Goal: Task Accomplishment & Management: Manage account settings

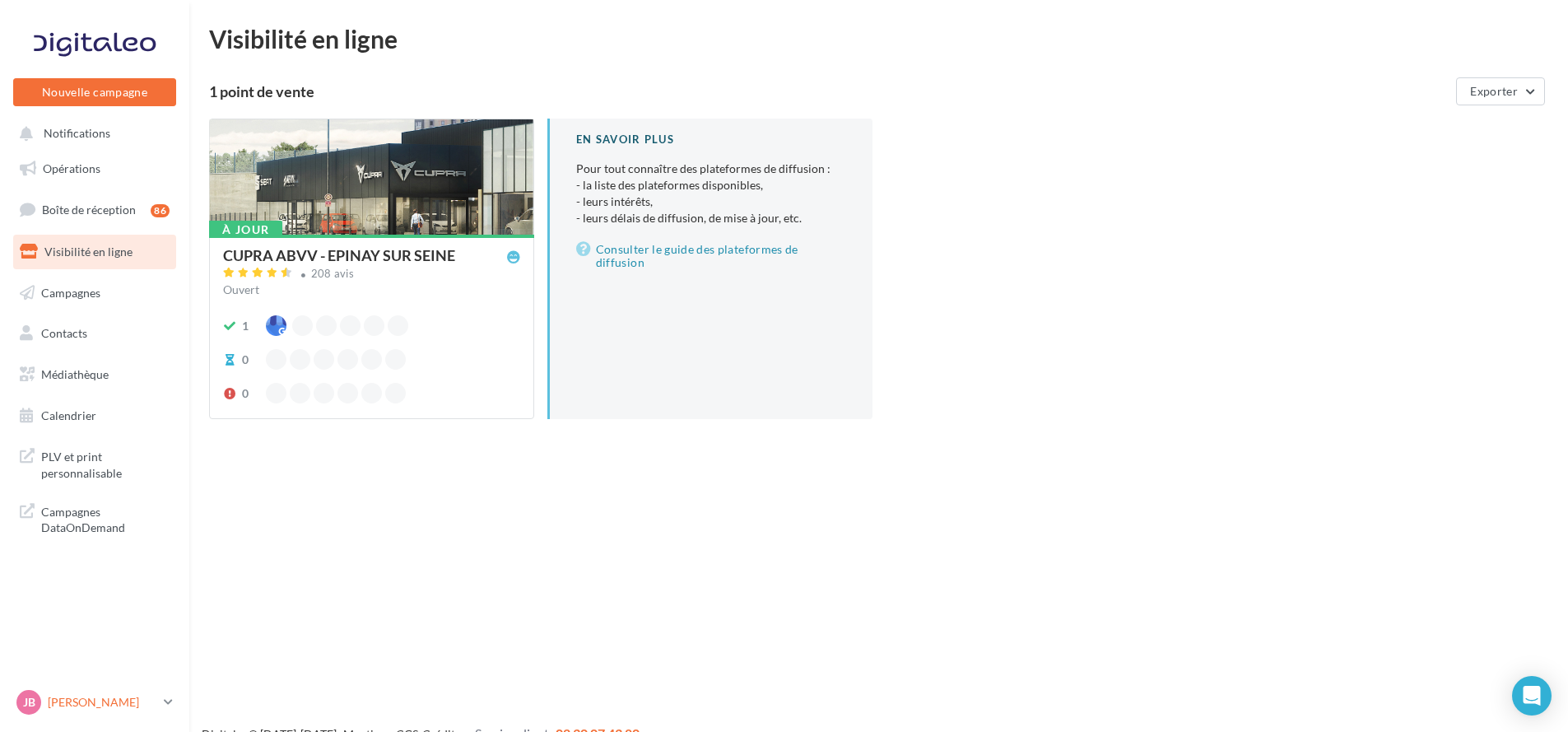
click at [79, 697] on p "[PERSON_NAME]" at bounding box center [102, 702] width 109 height 17
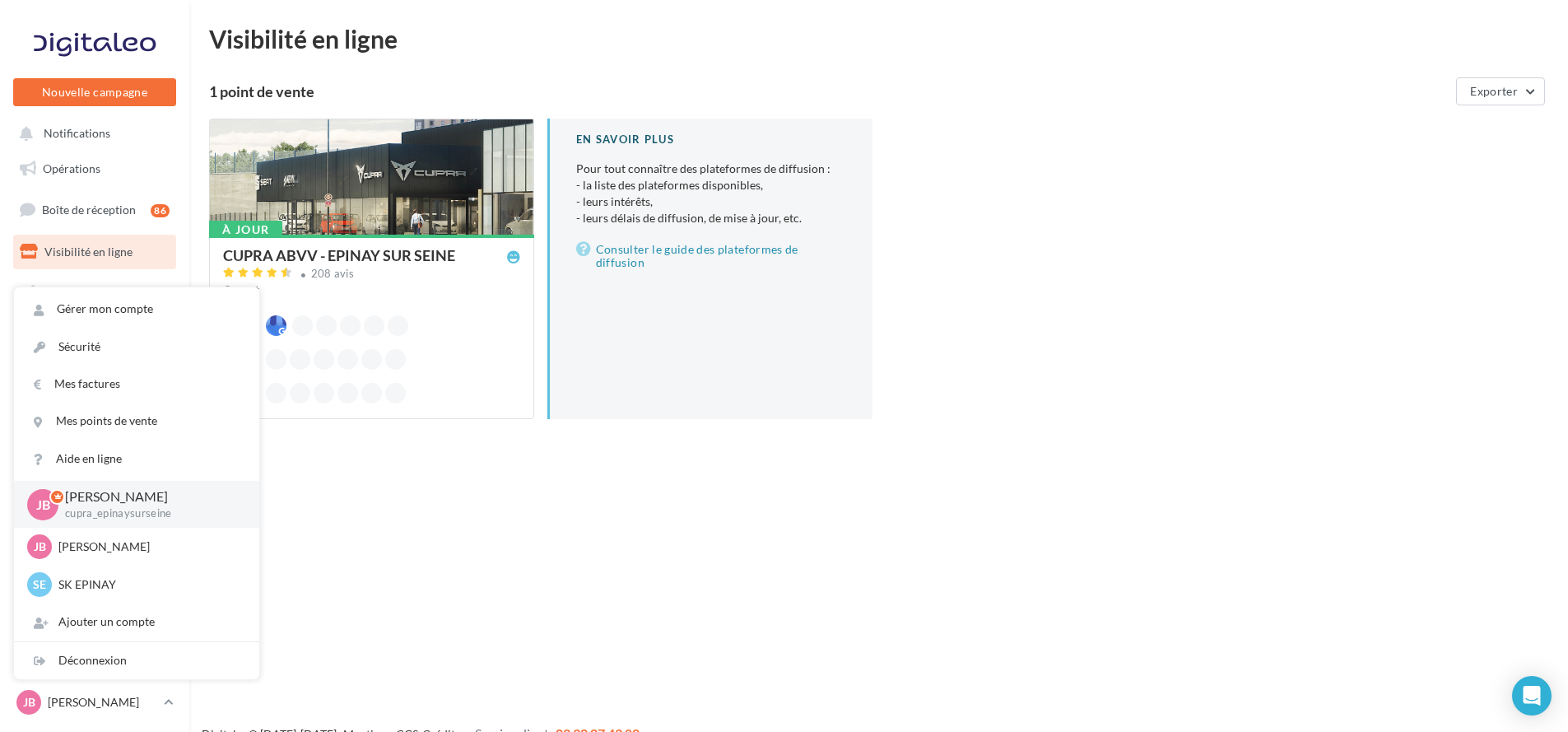
click at [470, 554] on div "Nouvelle campagne Nouvelle campagne Notifications Opérations Boîte de réception…" at bounding box center [784, 392] width 1568 height 732
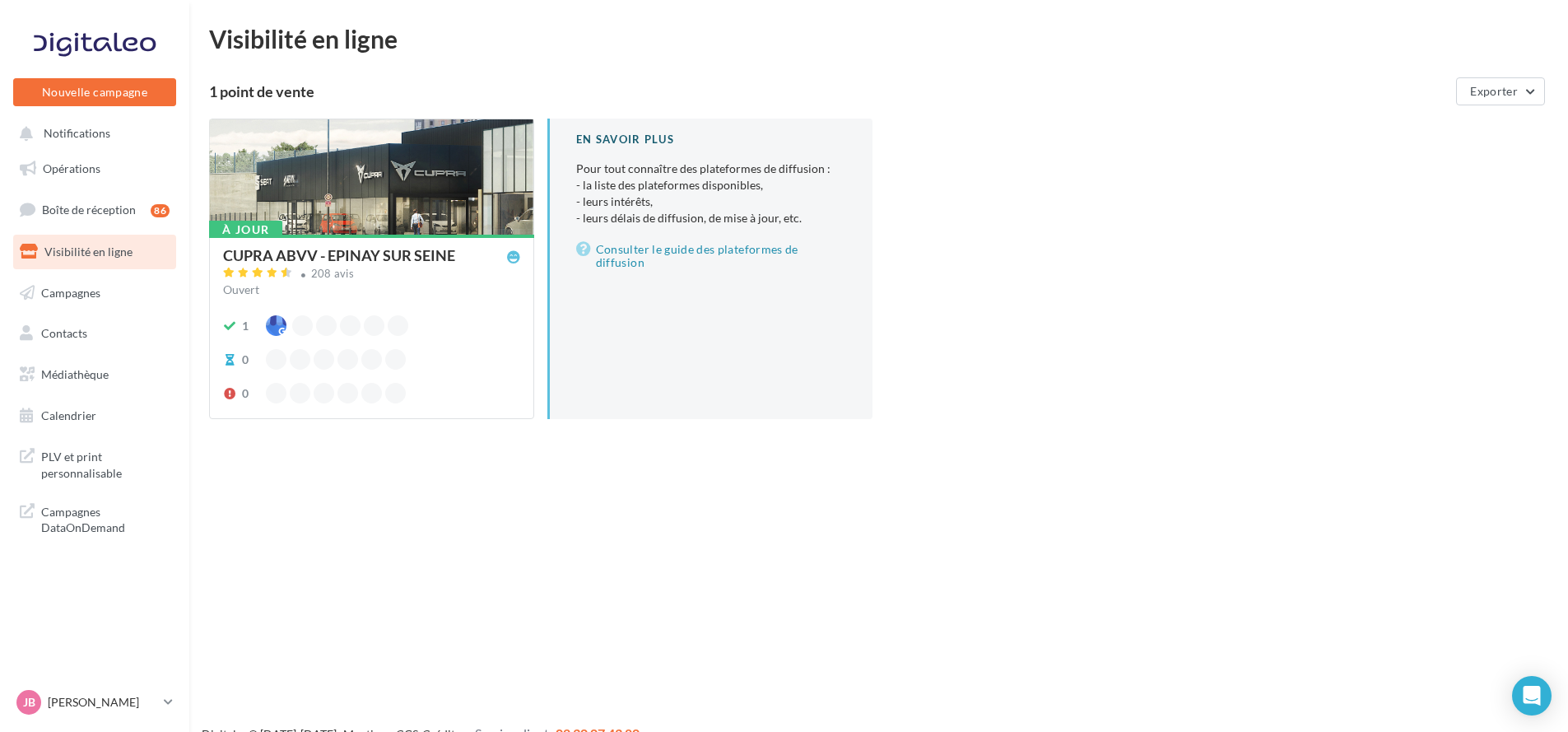
click at [160, 684] on nav "Nouvelle campagne Nouvelle campagne Notifications Opérations Boîte de réception…" at bounding box center [94, 366] width 189 height 732
click at [145, 701] on p "[PERSON_NAME]" at bounding box center [102, 702] width 109 height 17
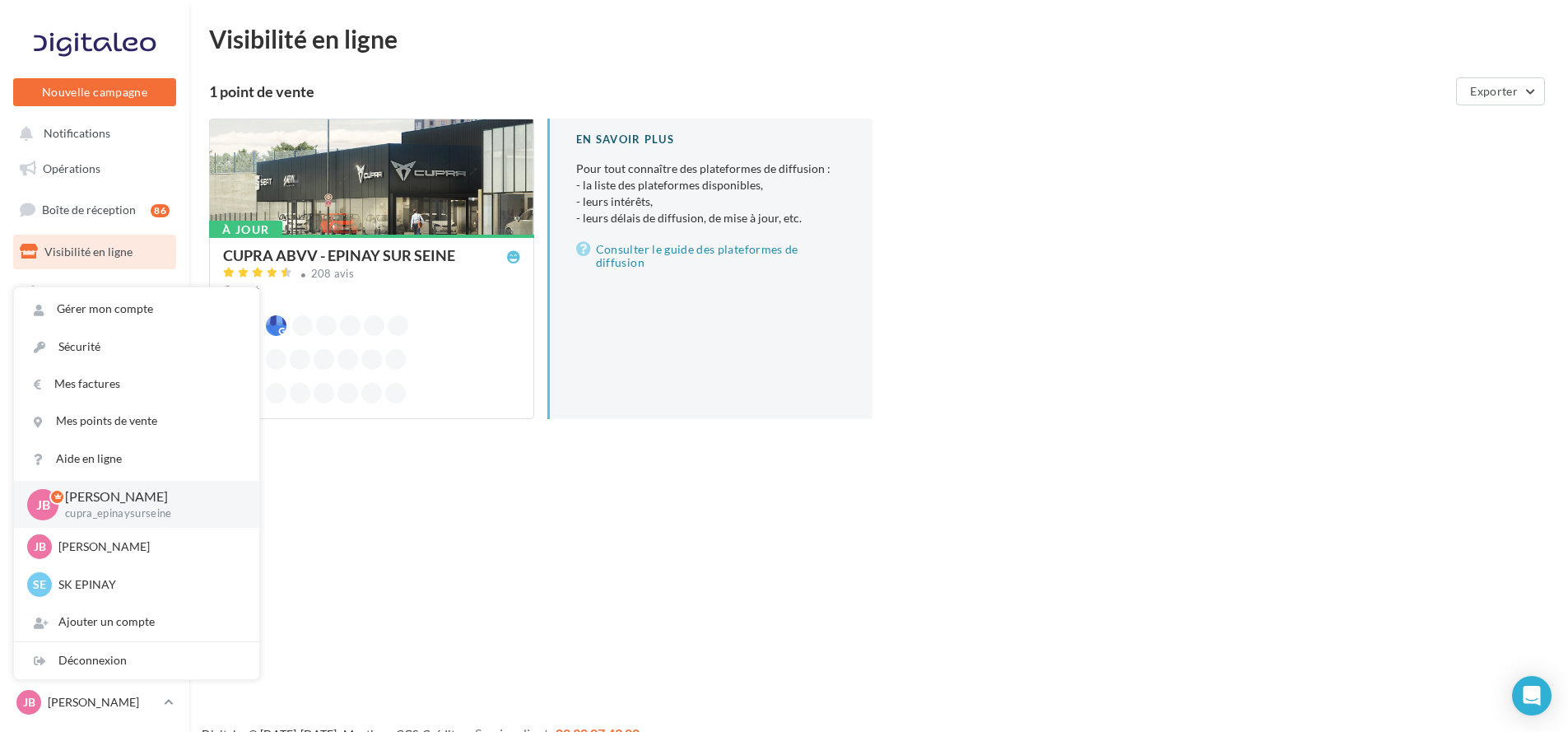
drag, startPoint x: 469, startPoint y: 508, endPoint x: 445, endPoint y: 479, distance: 37.6
click at [462, 496] on div "Nouvelle campagne Nouvelle campagne Notifications Opérations Boîte de réception…" at bounding box center [784, 392] width 1568 height 732
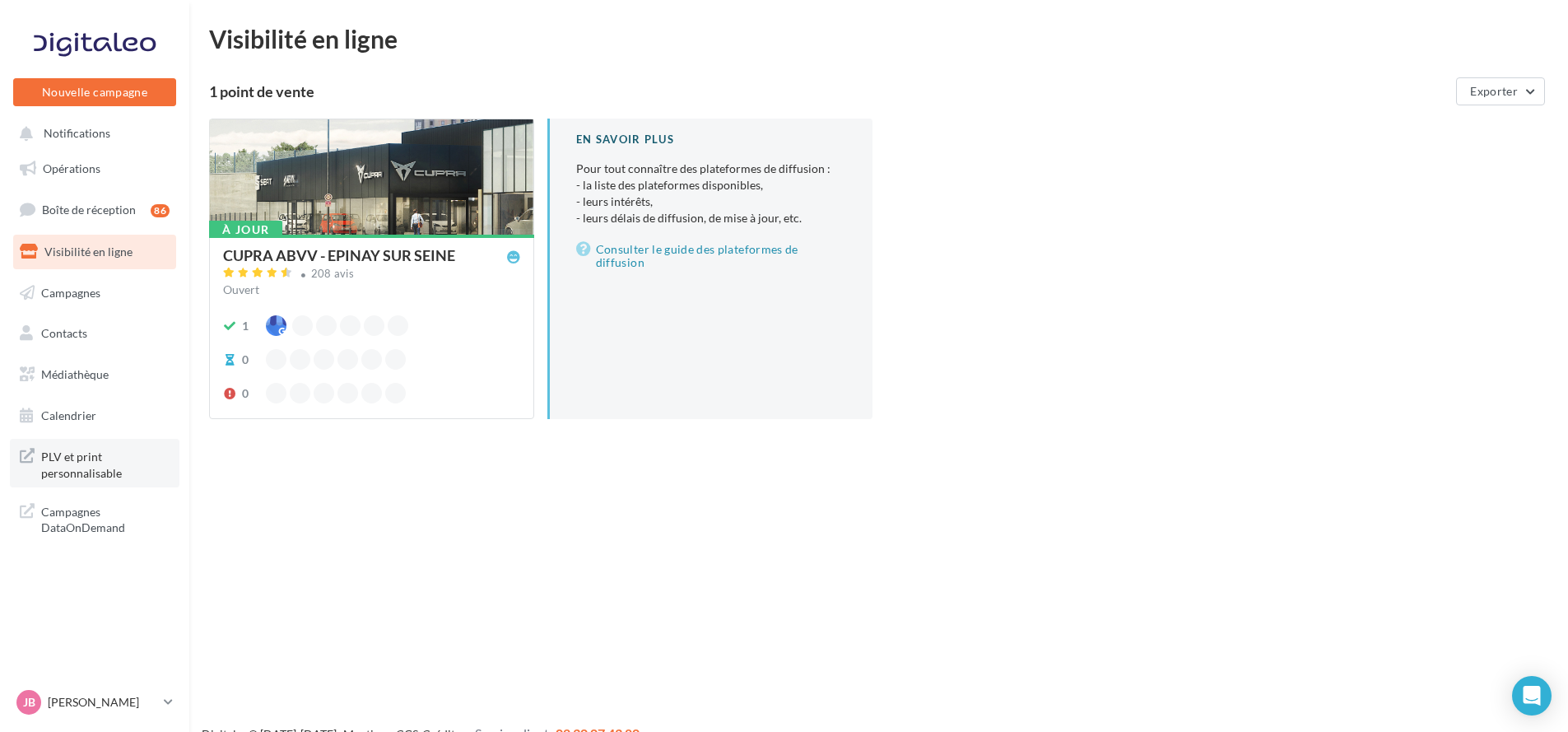
click at [126, 470] on span "PLV et print personnalisable" at bounding box center [105, 463] width 129 height 35
click at [102, 690] on div "[PERSON_NAME] cupra_epinaysurseine" at bounding box center [87, 702] width 141 height 24
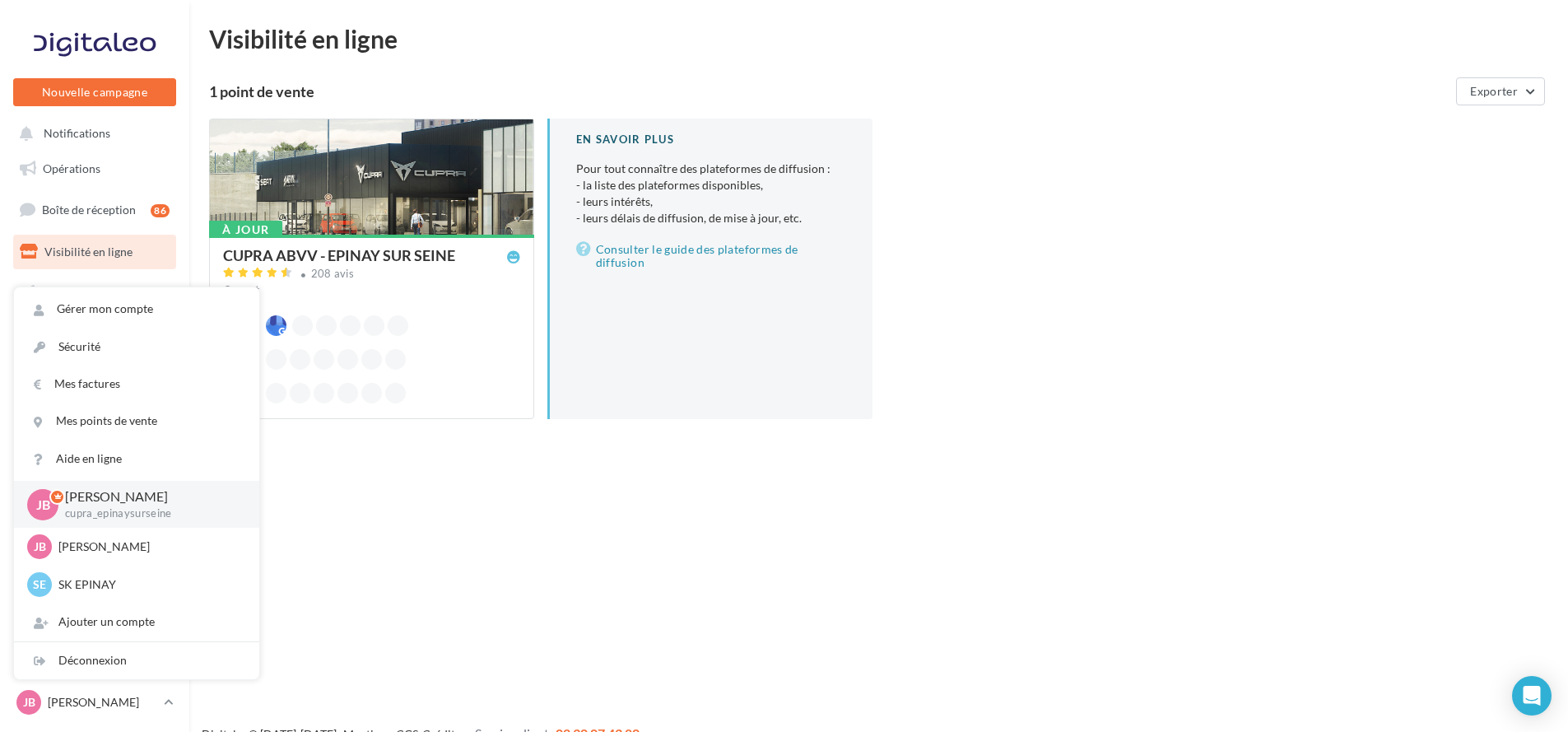
click at [423, 561] on div "Nouvelle campagne Nouvelle campagne Notifications Opérations Boîte de réception…" at bounding box center [784, 392] width 1568 height 732
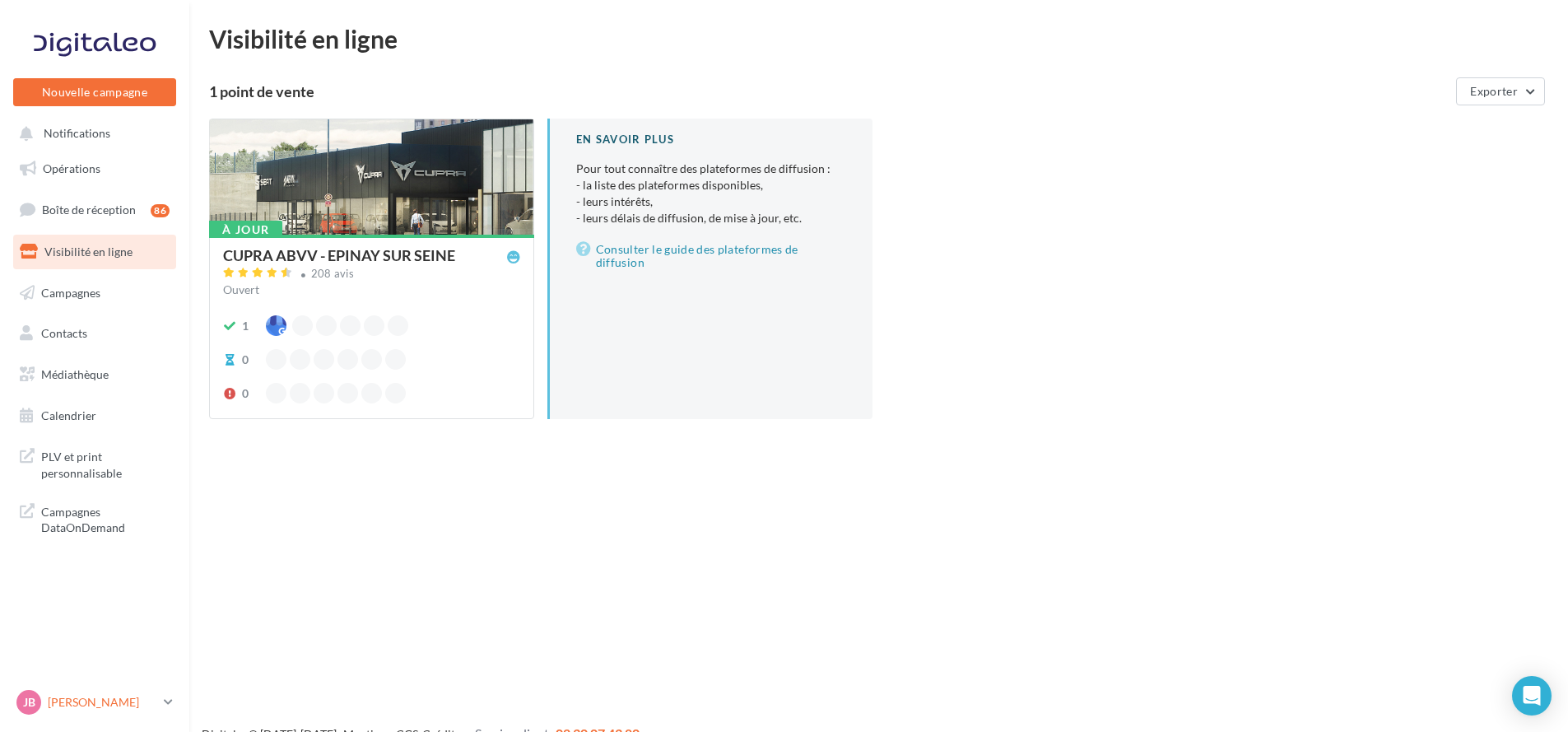
click at [104, 699] on p "[PERSON_NAME]" at bounding box center [102, 702] width 109 height 17
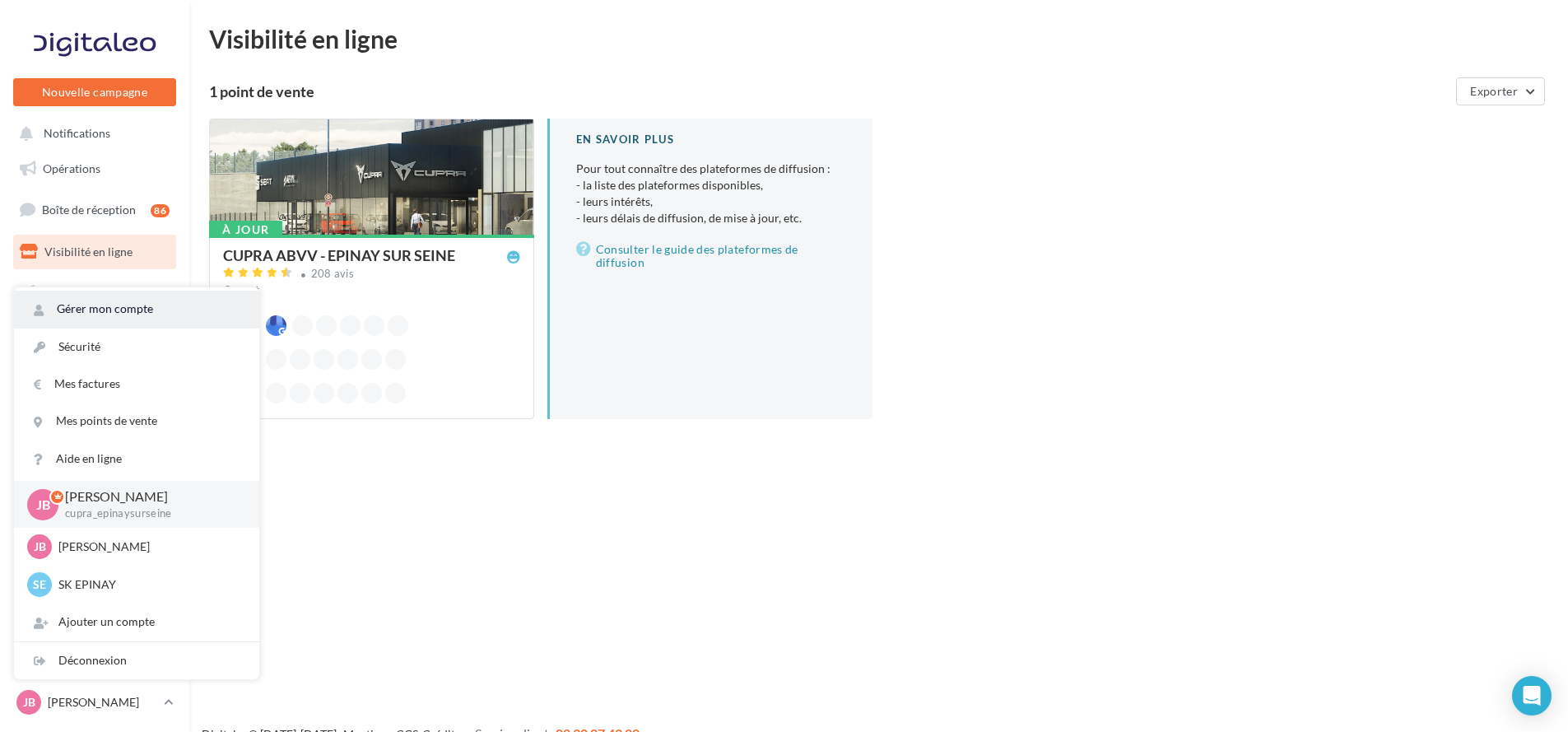
click at [195, 311] on link "Gérer mon compte" at bounding box center [136, 310] width 245 height 37
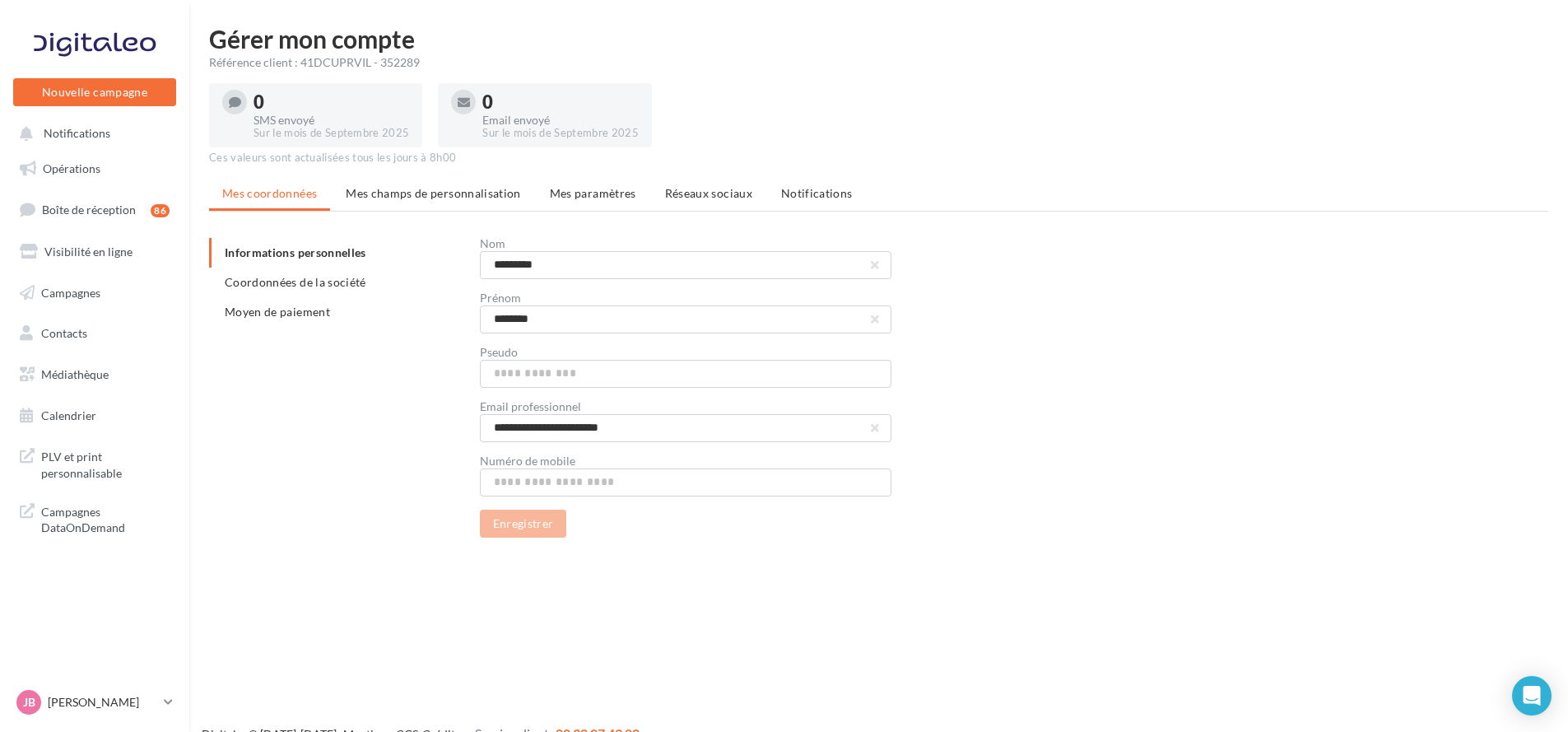
click at [474, 165] on div "**********" at bounding box center [879, 295] width 1379 height 537
click at [469, 183] on li "Mes champs de personnalisation" at bounding box center [434, 193] width 201 height 30
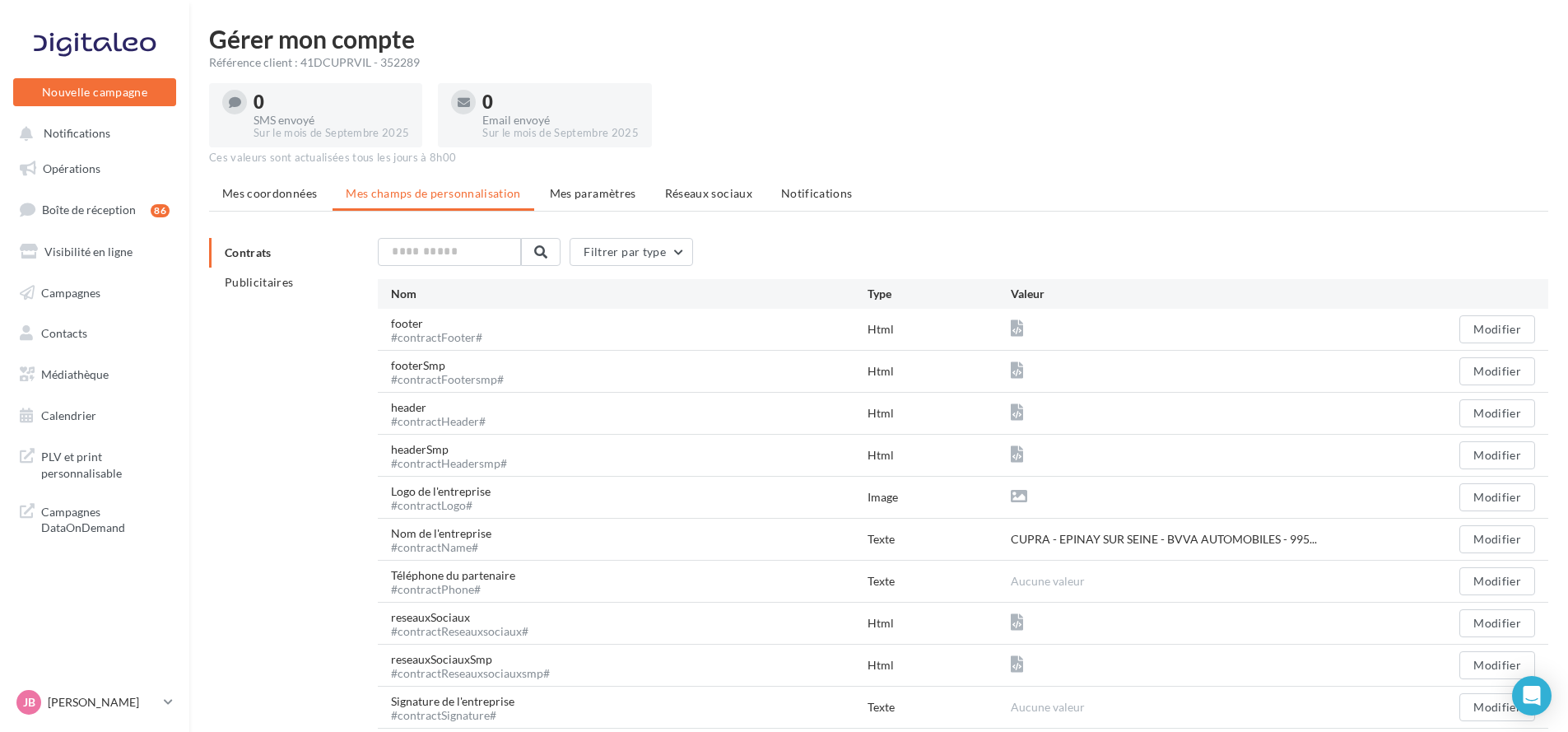
click at [782, 192] on span "Notifications" at bounding box center [816, 192] width 72 height 14
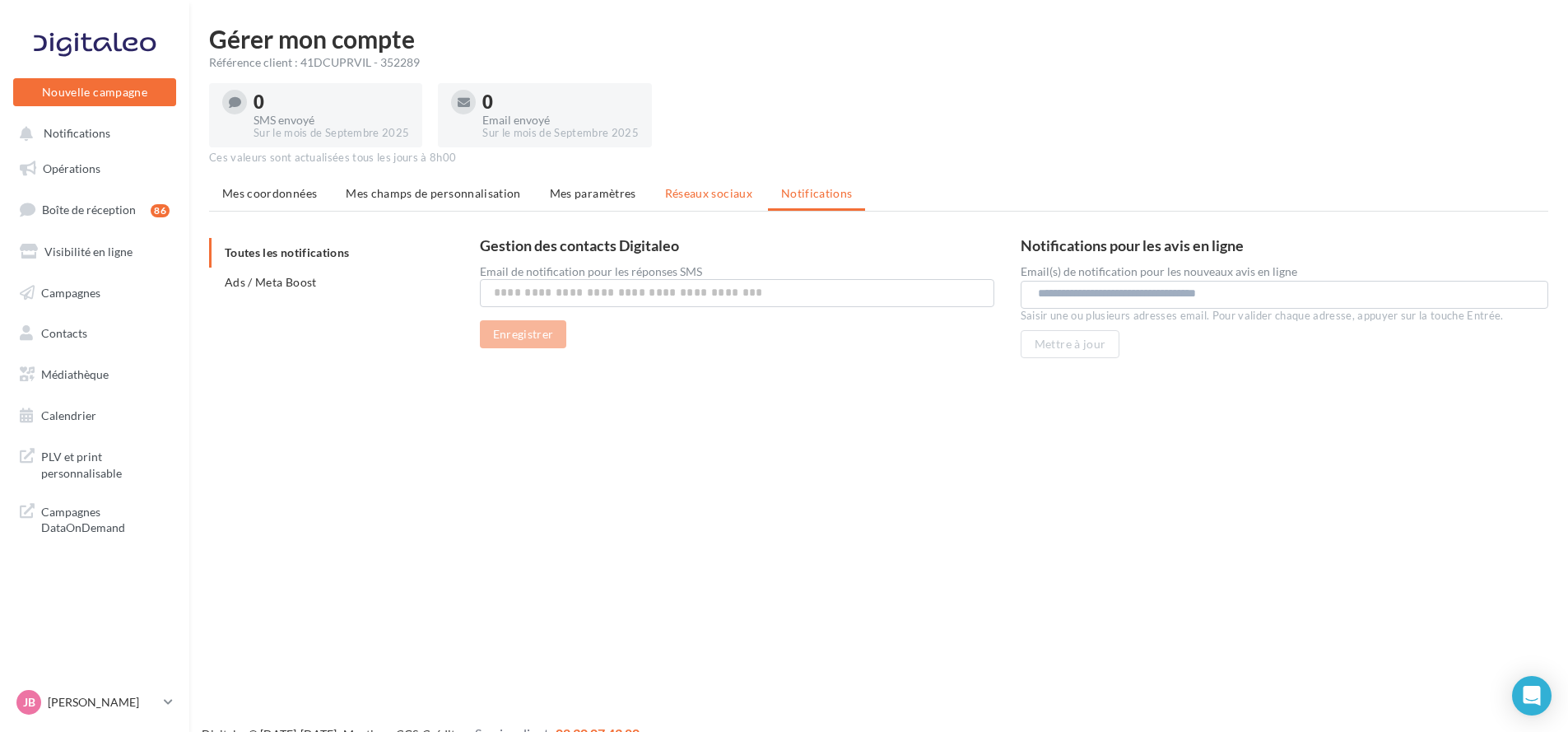
click at [728, 196] on span "Réseaux sociaux" at bounding box center [709, 192] width 88 height 14
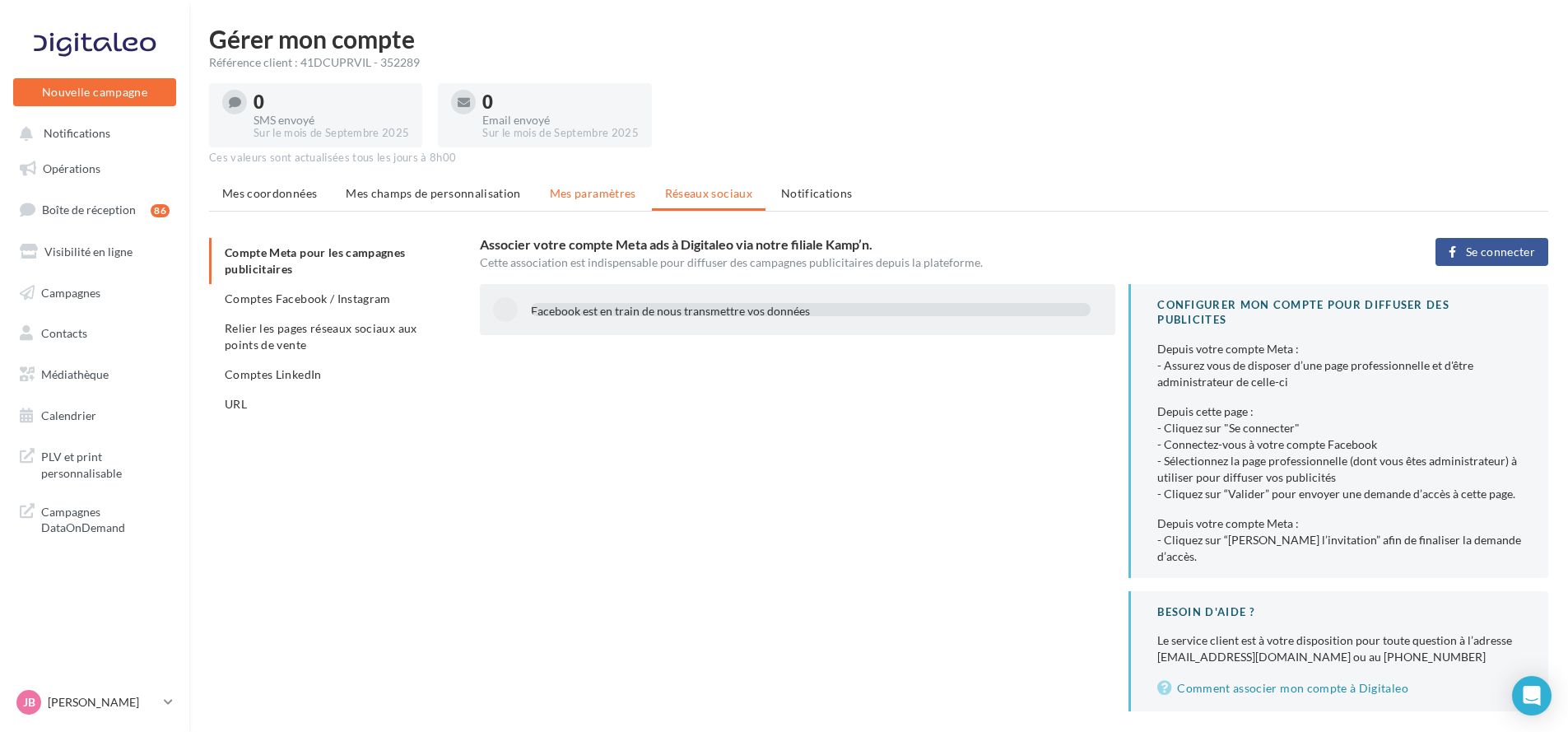
click at [584, 200] on li "Mes paramètres" at bounding box center [592, 193] width 113 height 30
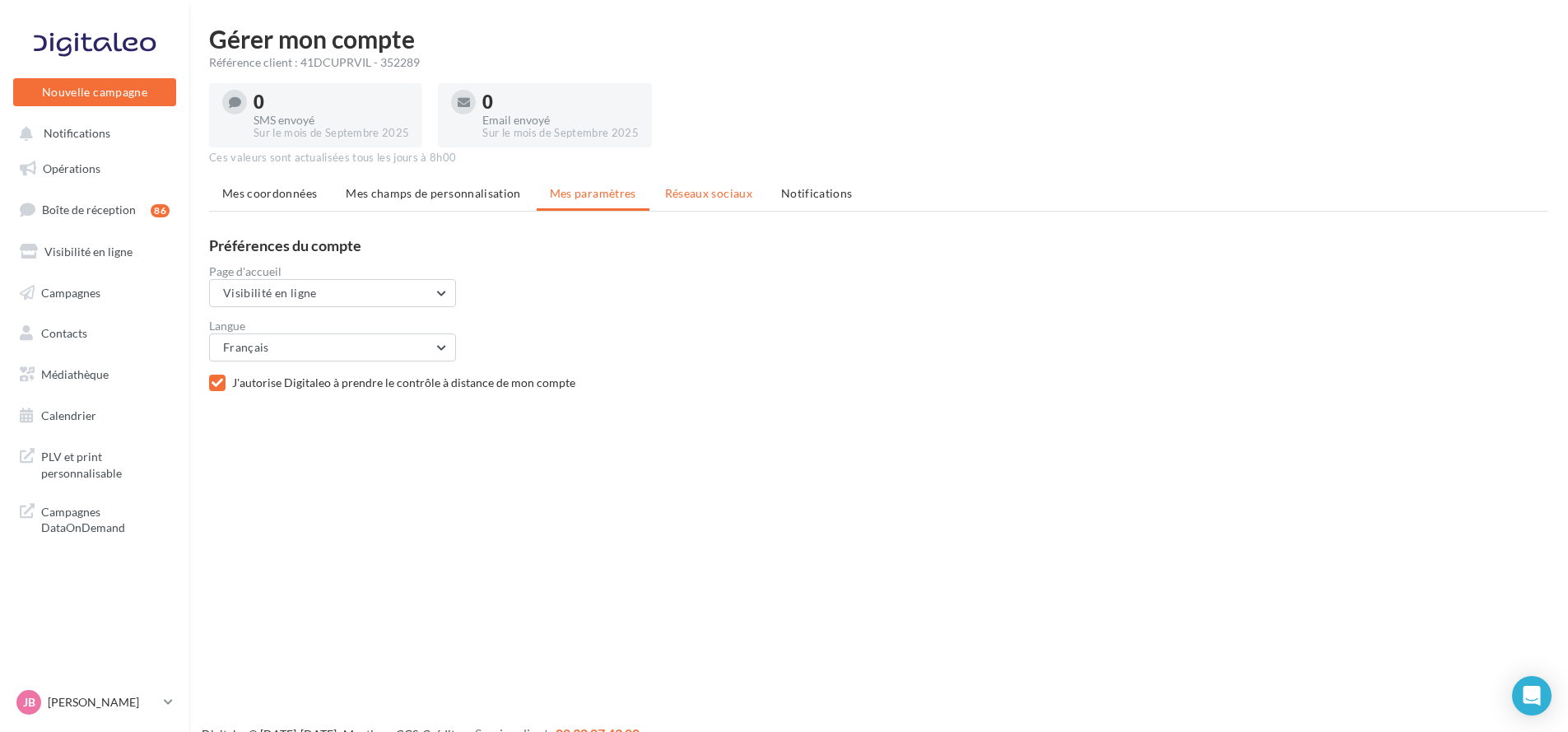
click at [718, 190] on span "Réseaux sociaux" at bounding box center [709, 192] width 88 height 14
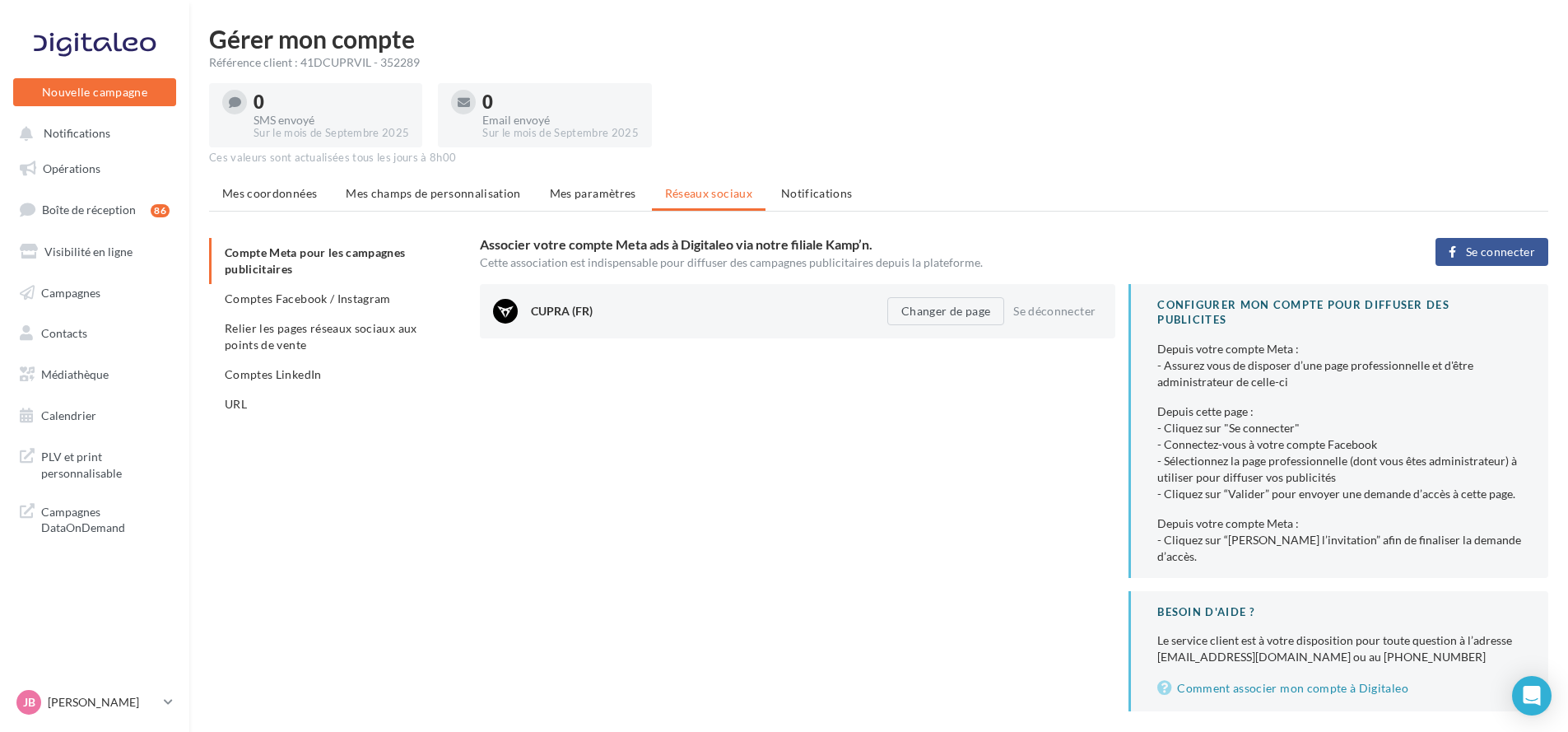
click at [847, 191] on li "Notifications" at bounding box center [816, 193] width 98 height 30
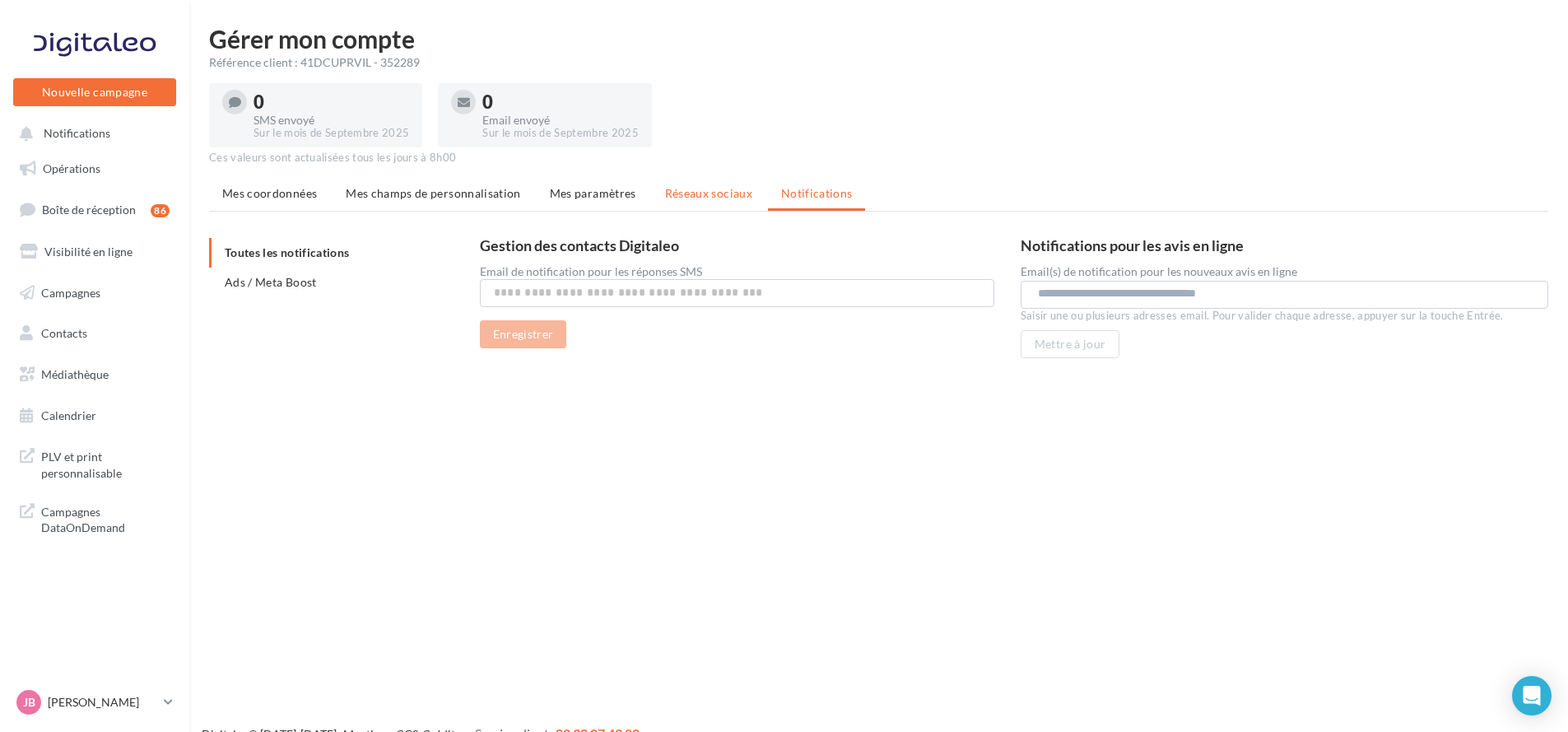
click at [665, 194] on span "Réseaux sociaux" at bounding box center [709, 192] width 88 height 14
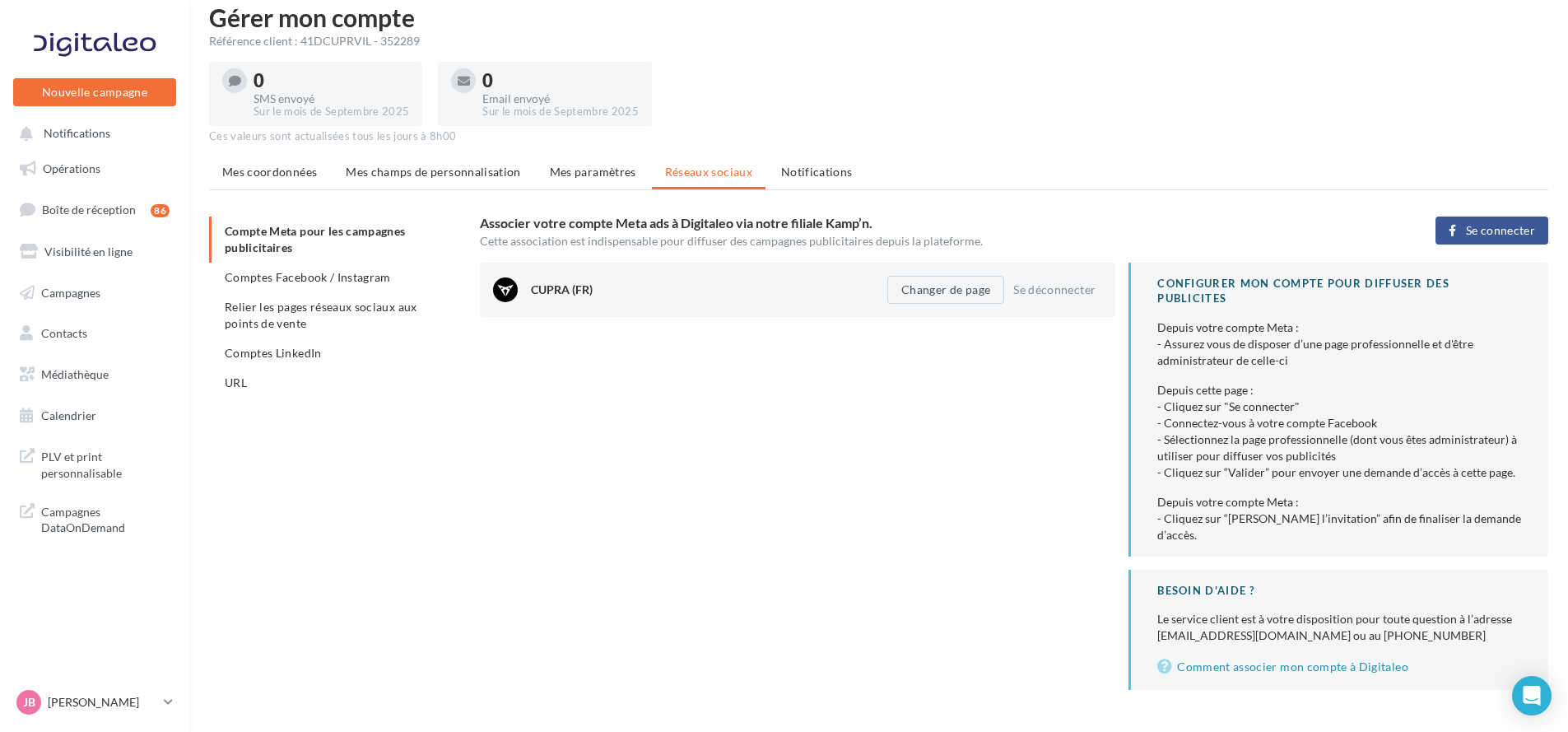
scroll to position [33, 0]
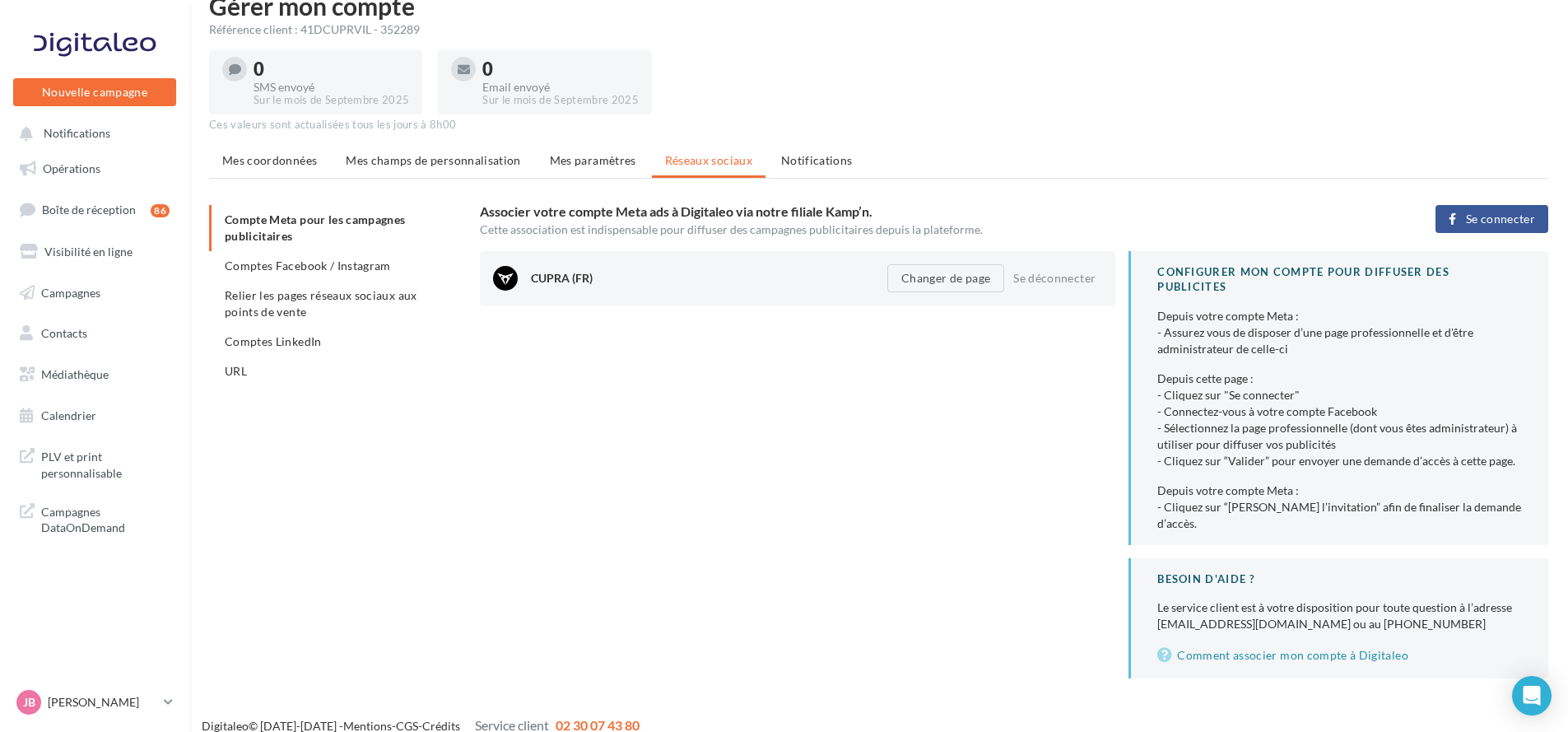
click at [1499, 214] on span "Se connecter" at bounding box center [1501, 219] width 69 height 13
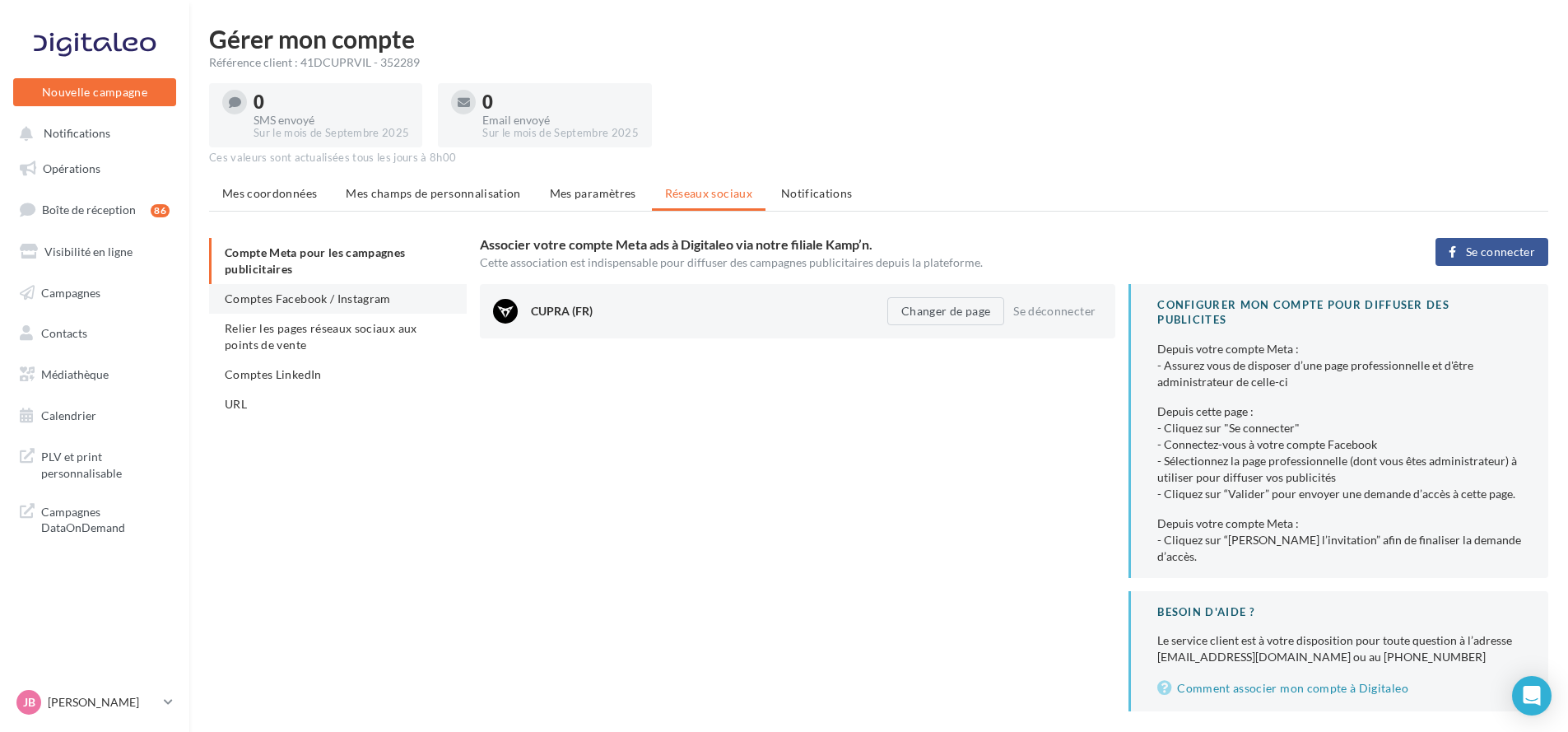
click at [378, 289] on li "Comptes Facebook / Instagram" at bounding box center [338, 298] width 257 height 30
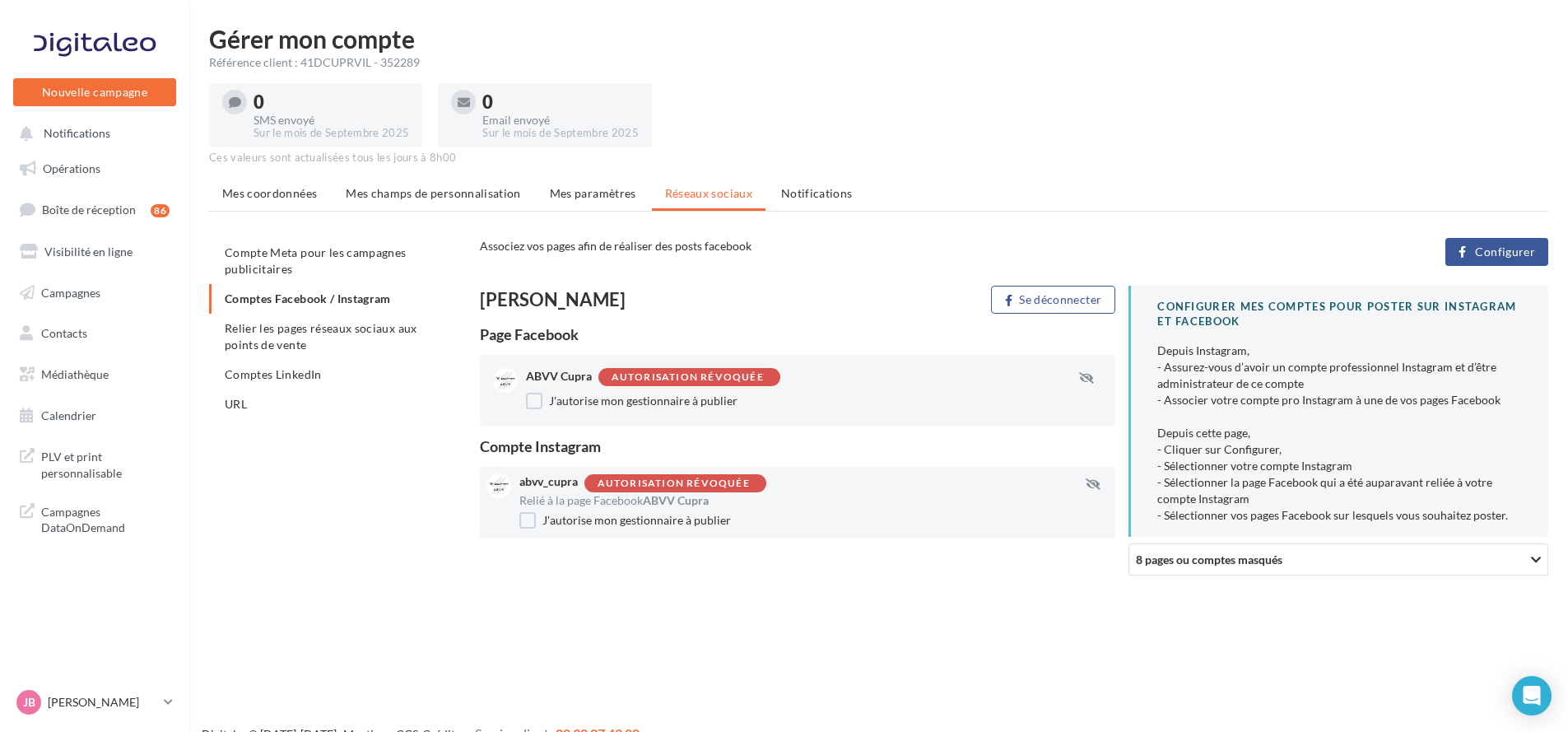
click at [725, 472] on div "abvv_cupra Autorisation révoquée Relié à la page Facebook ABVV Cupra J'autorise…" at bounding box center [798, 502] width 636 height 71
click at [731, 484] on div "Autorisation révoquée" at bounding box center [673, 483] width 152 height 10
click at [1103, 484] on button "button" at bounding box center [1093, 484] width 41 height 13
click at [1096, 487] on icon "button" at bounding box center [1093, 484] width 15 height 11
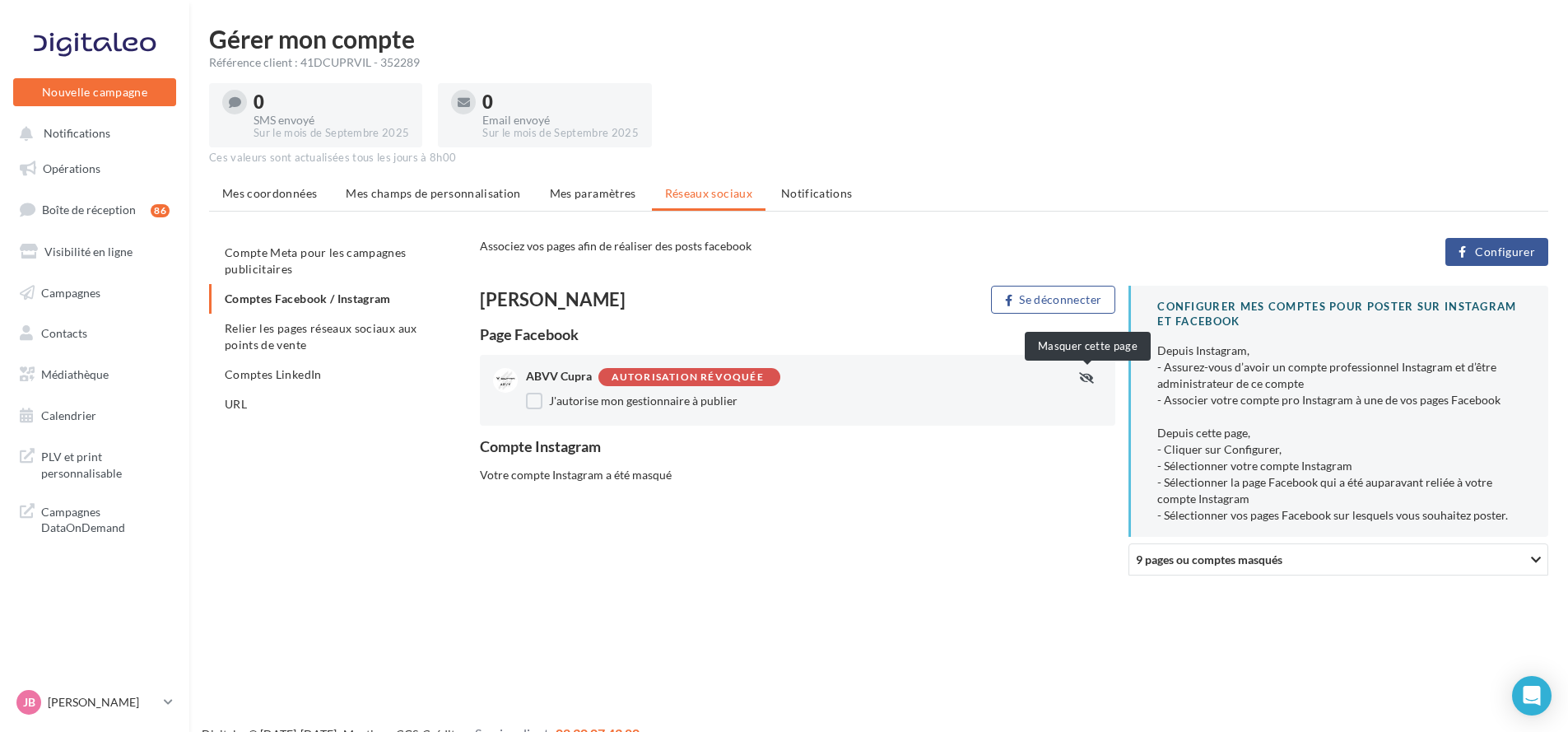
click at [1089, 382] on icon "button" at bounding box center [1087, 378] width 15 height 11
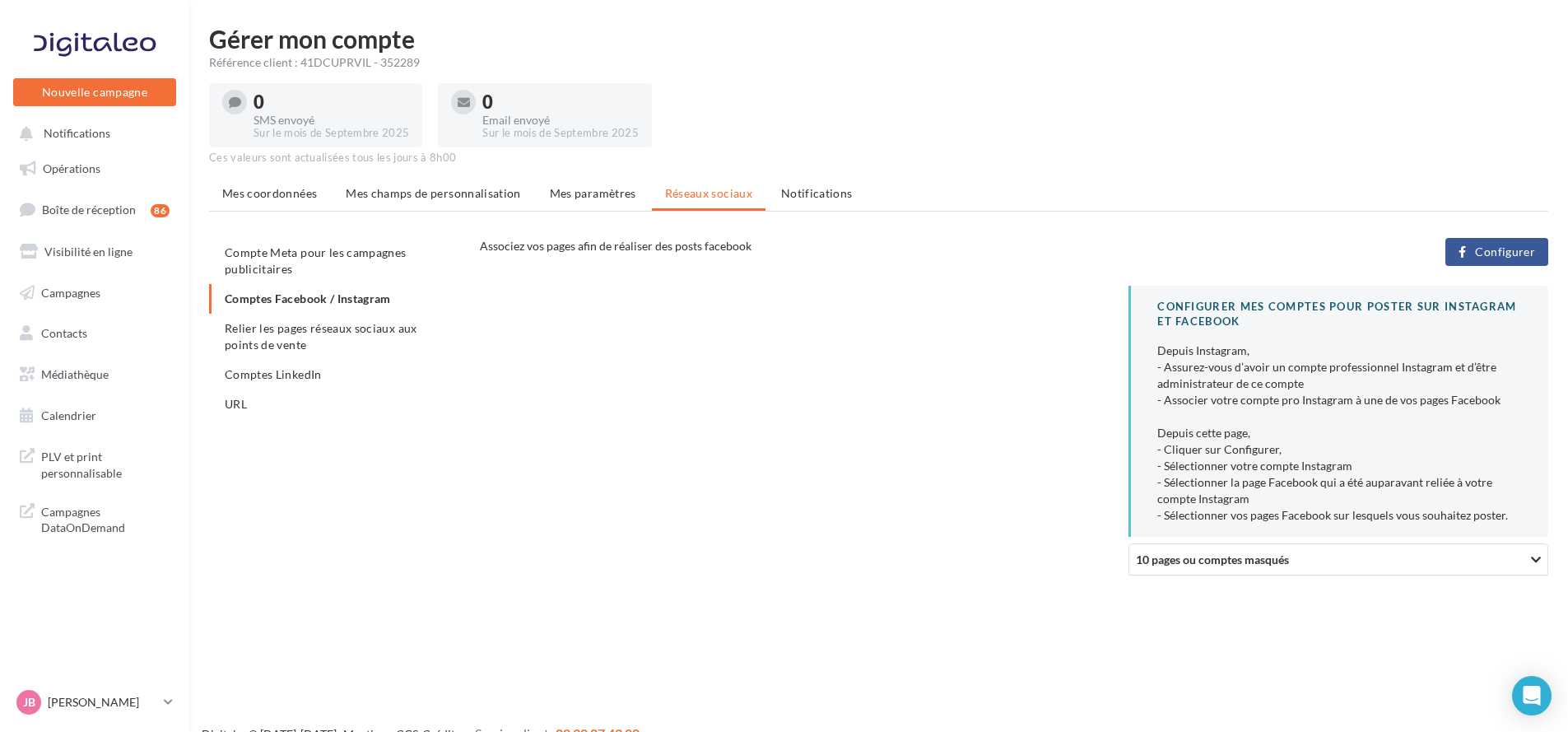
click at [1475, 254] on button "Configurer" at bounding box center [1497, 252] width 103 height 28
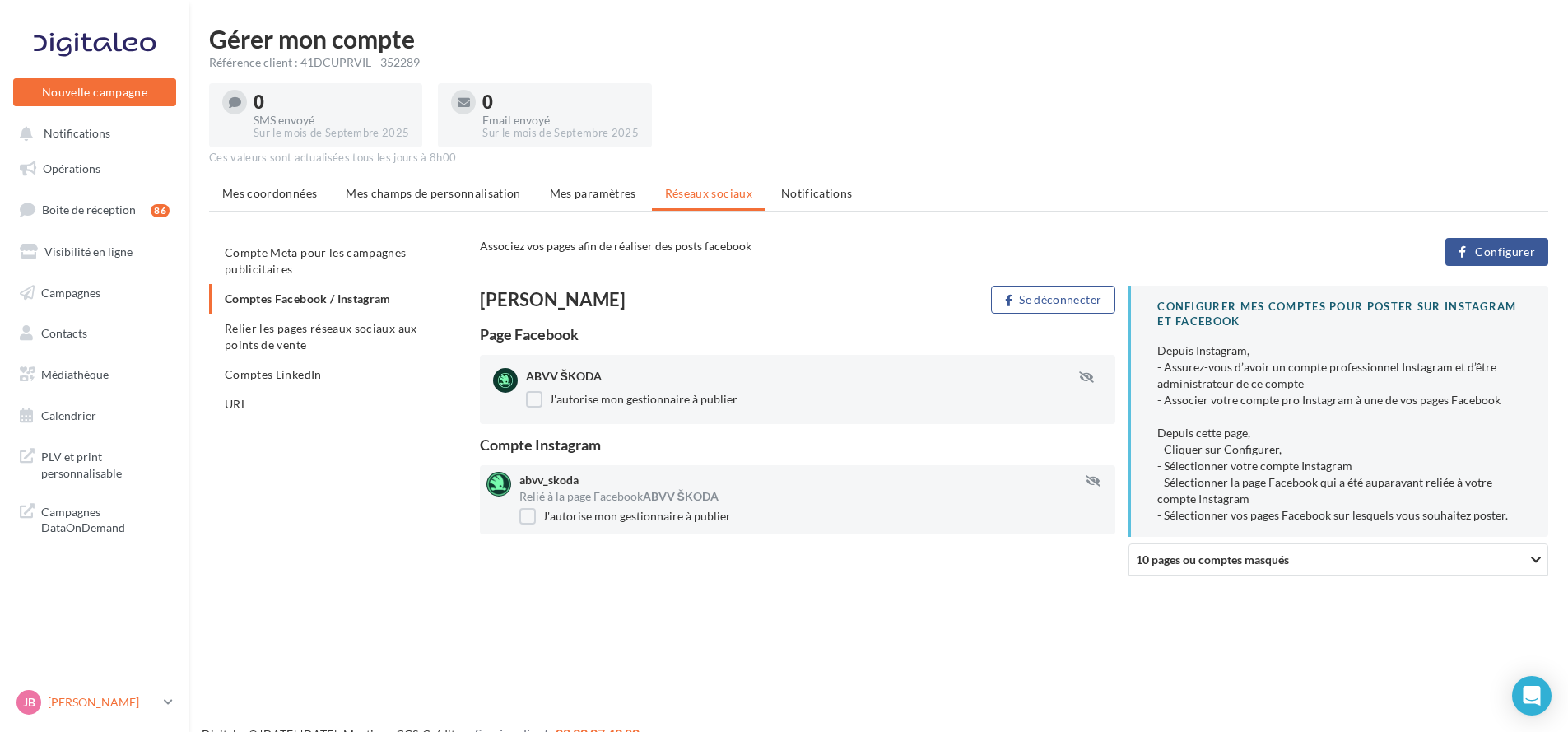
click at [90, 699] on p "[PERSON_NAME]" at bounding box center [102, 702] width 109 height 17
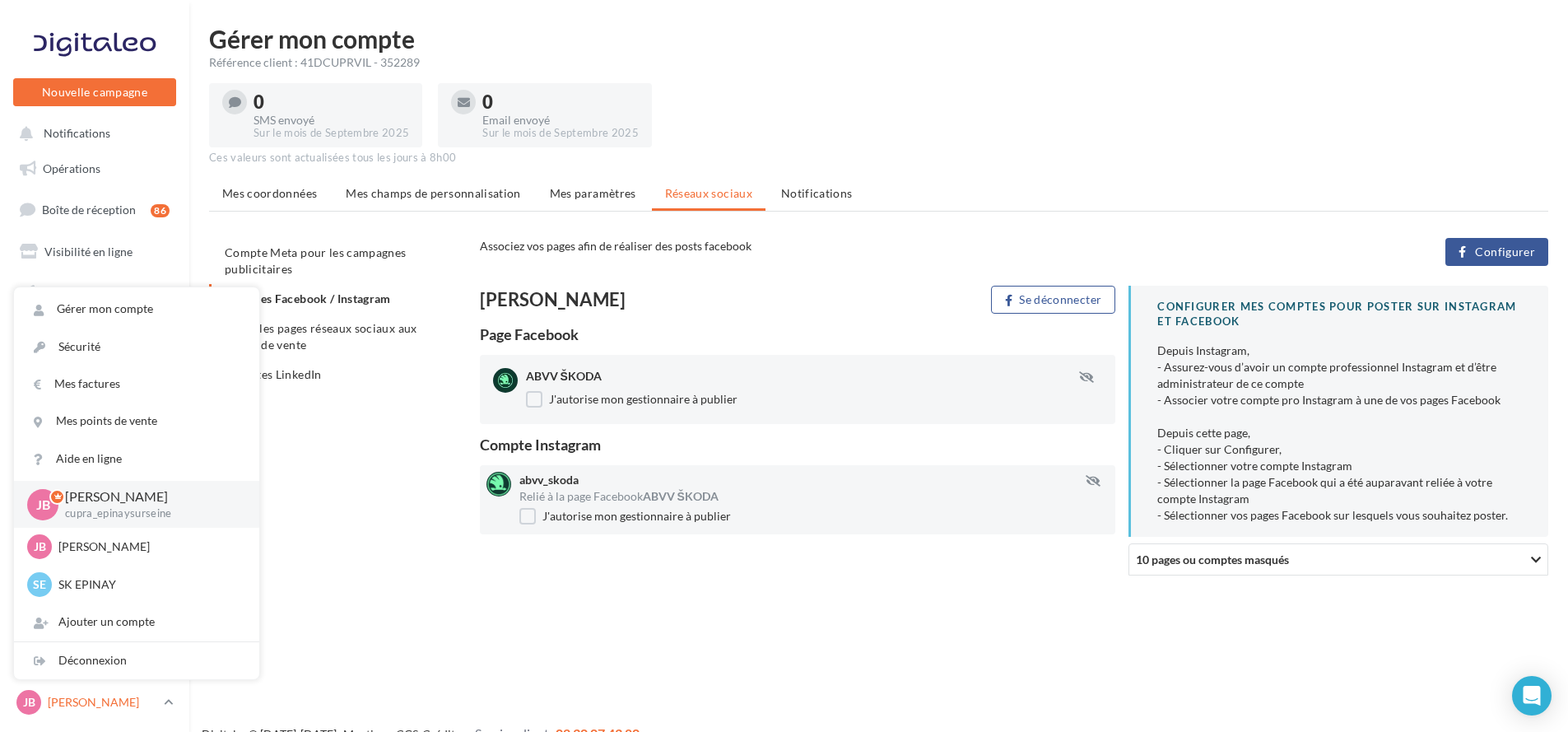
click at [94, 702] on p "[PERSON_NAME]" at bounding box center [102, 702] width 109 height 17
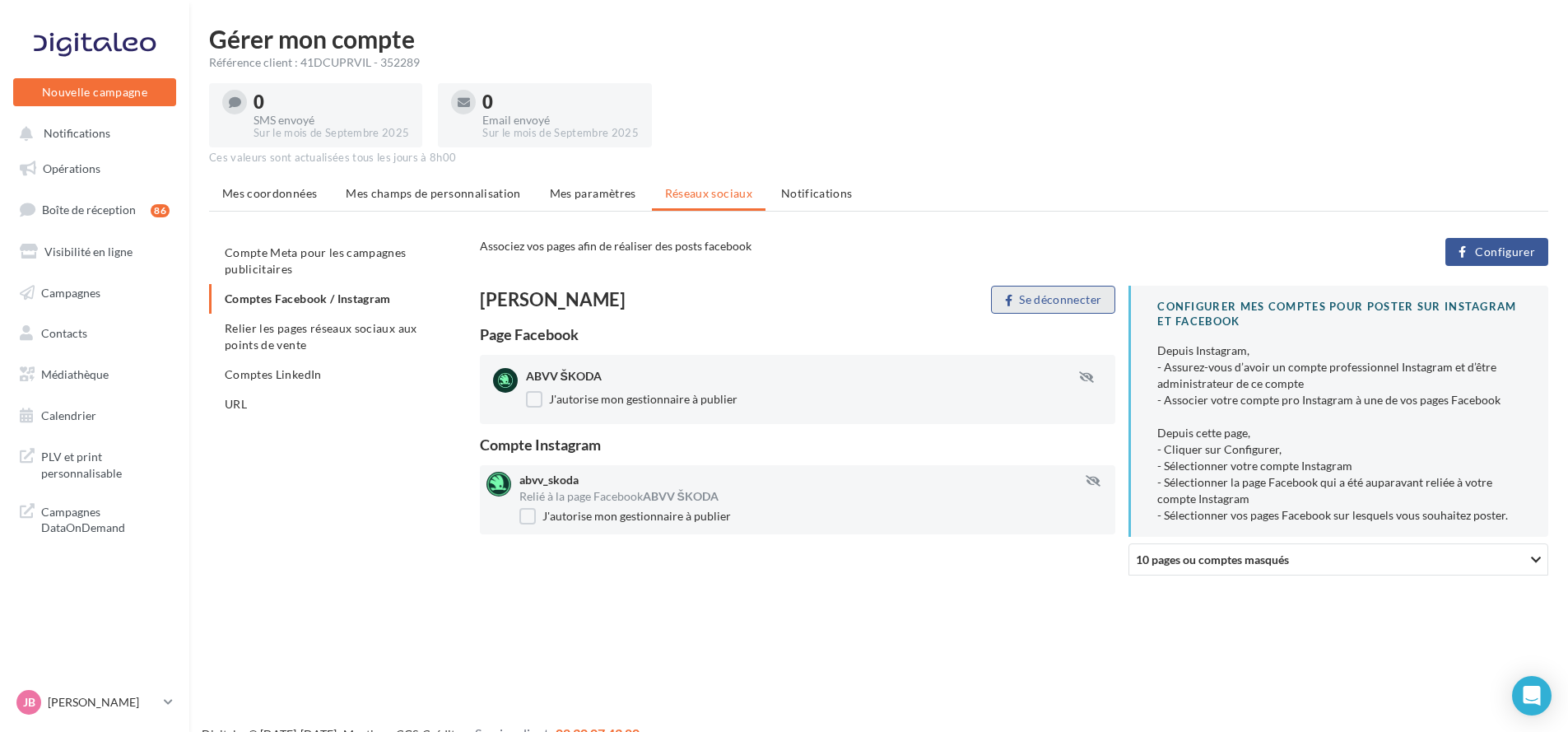
click at [1039, 291] on button "Se déconnecter" at bounding box center [1052, 299] width 124 height 28
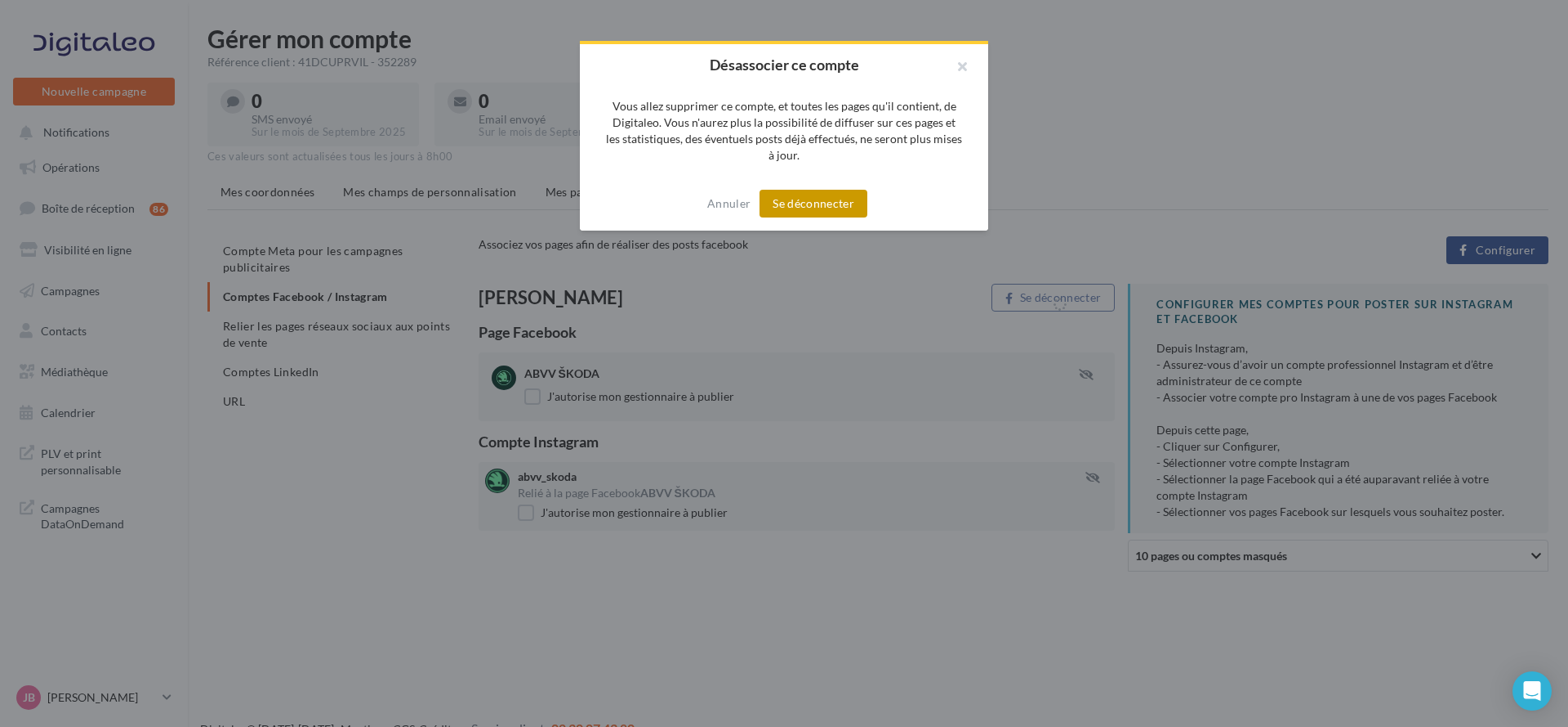
click at [830, 190] on button "Se déconnecter" at bounding box center [814, 204] width 107 height 28
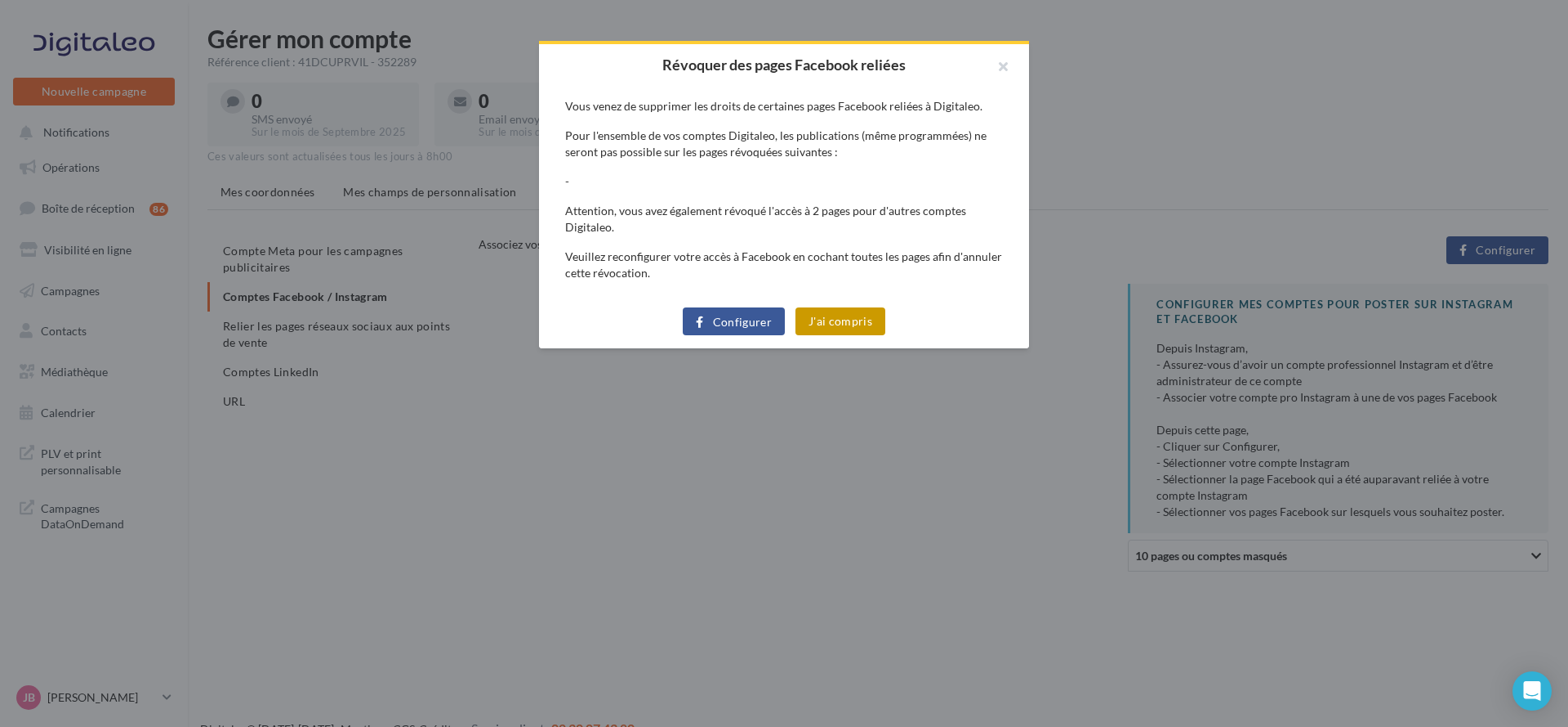
click at [868, 314] on button "J'ai compris" at bounding box center [840, 321] width 90 height 28
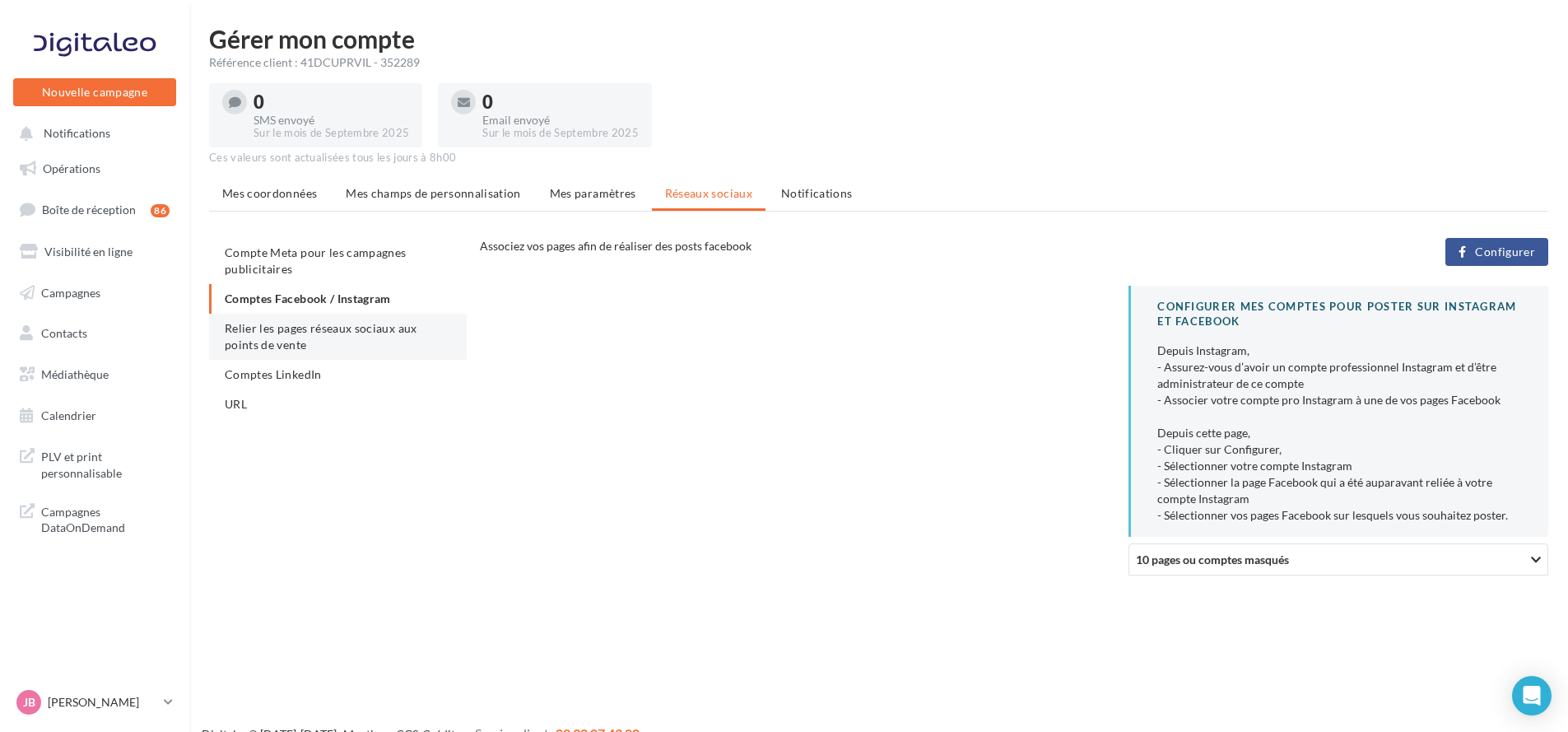
click at [371, 315] on li "Relier les pages réseaux sociaux aux points de vente" at bounding box center [338, 336] width 257 height 46
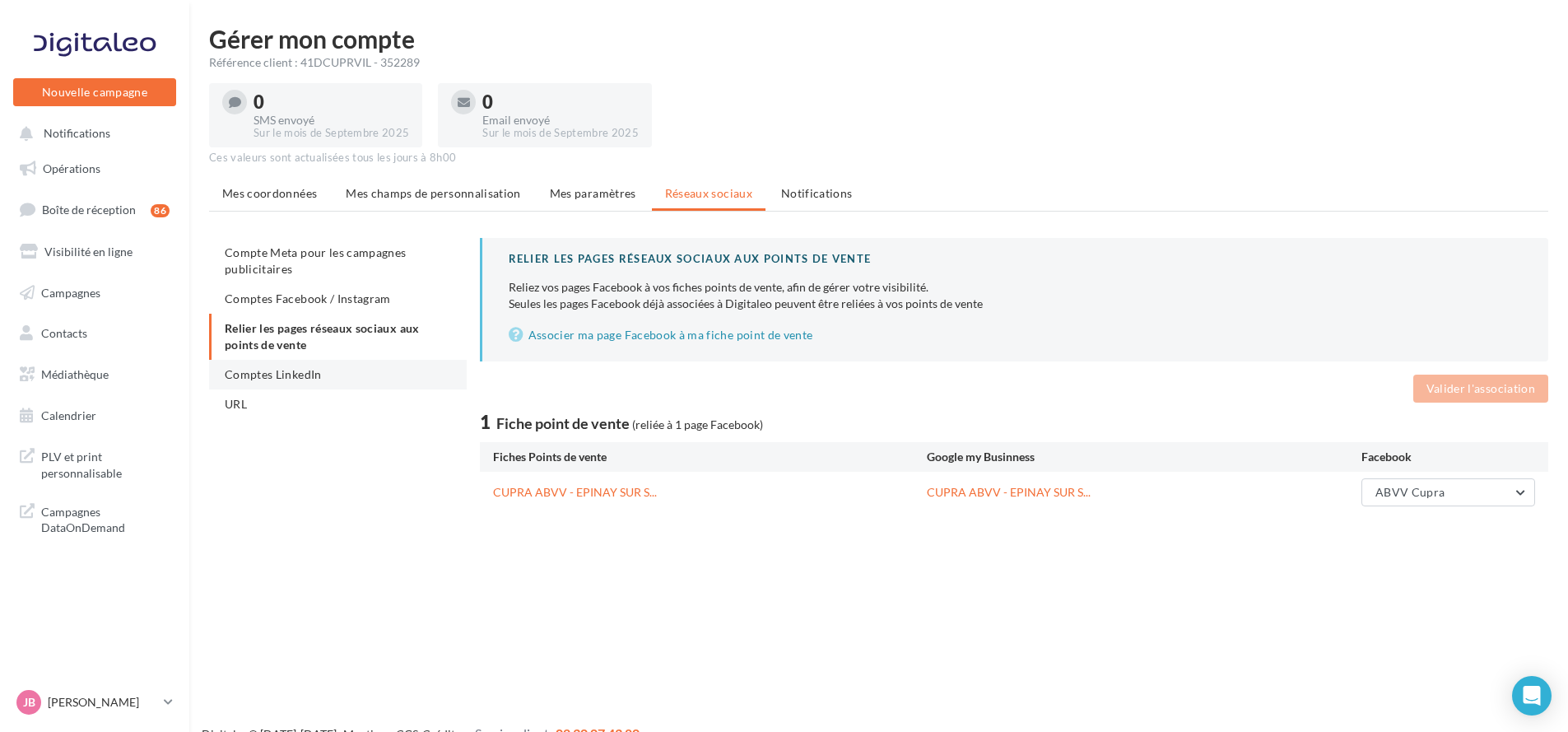
click at [275, 375] on span "Comptes LinkedIn" at bounding box center [273, 374] width 97 height 14
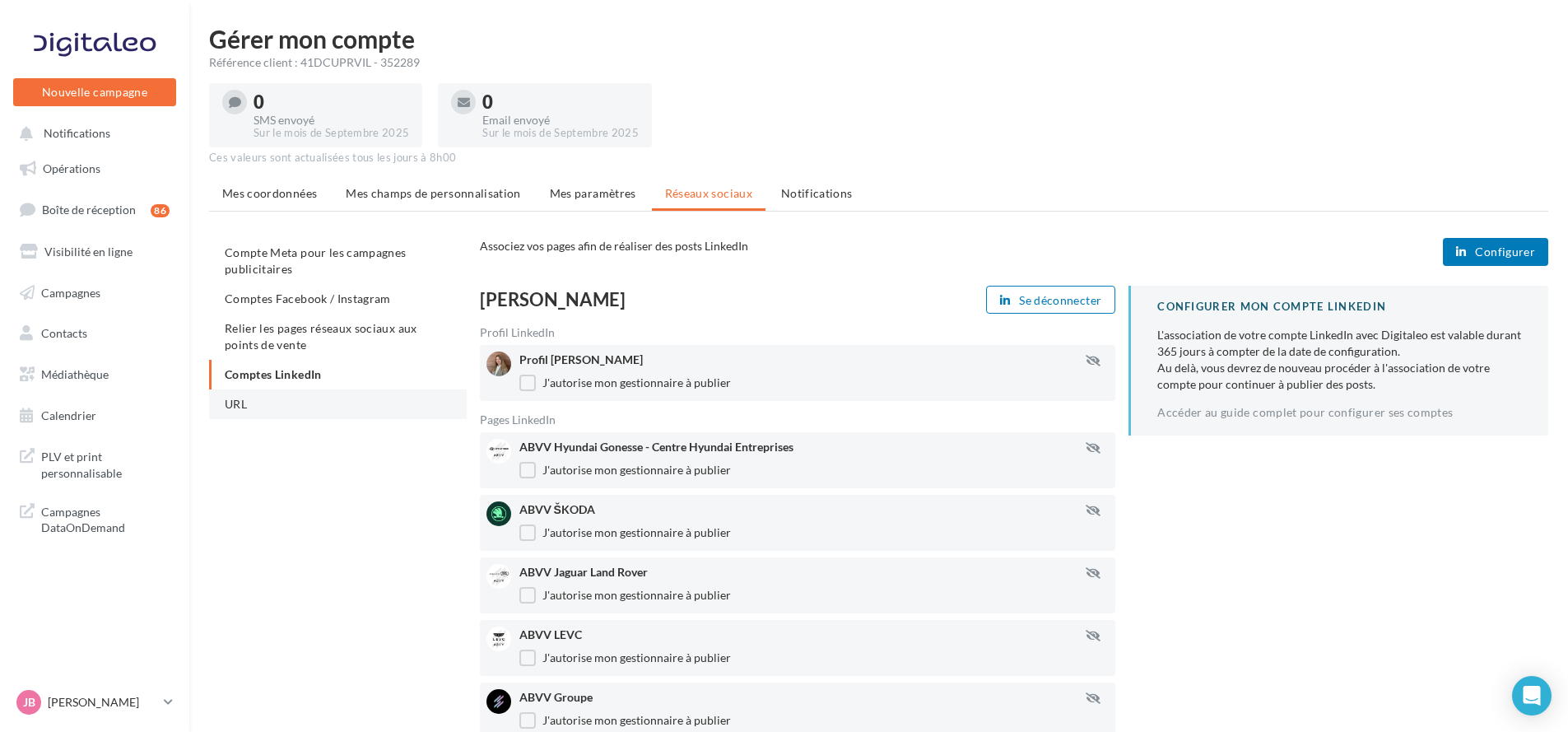
click at [291, 407] on li "URL" at bounding box center [338, 404] width 257 height 30
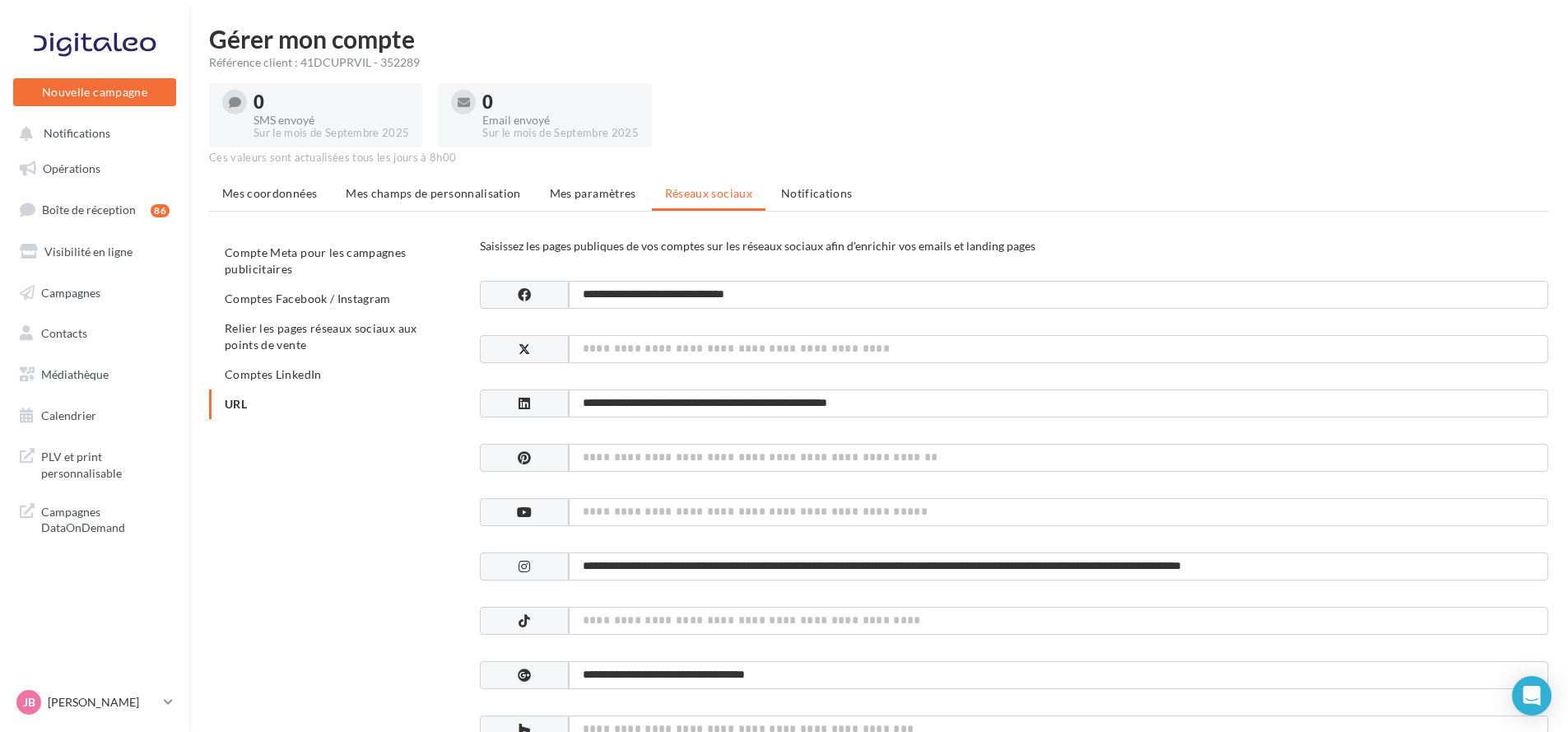
click at [319, 371] on span "Comptes LinkedIn" at bounding box center [273, 374] width 97 height 14
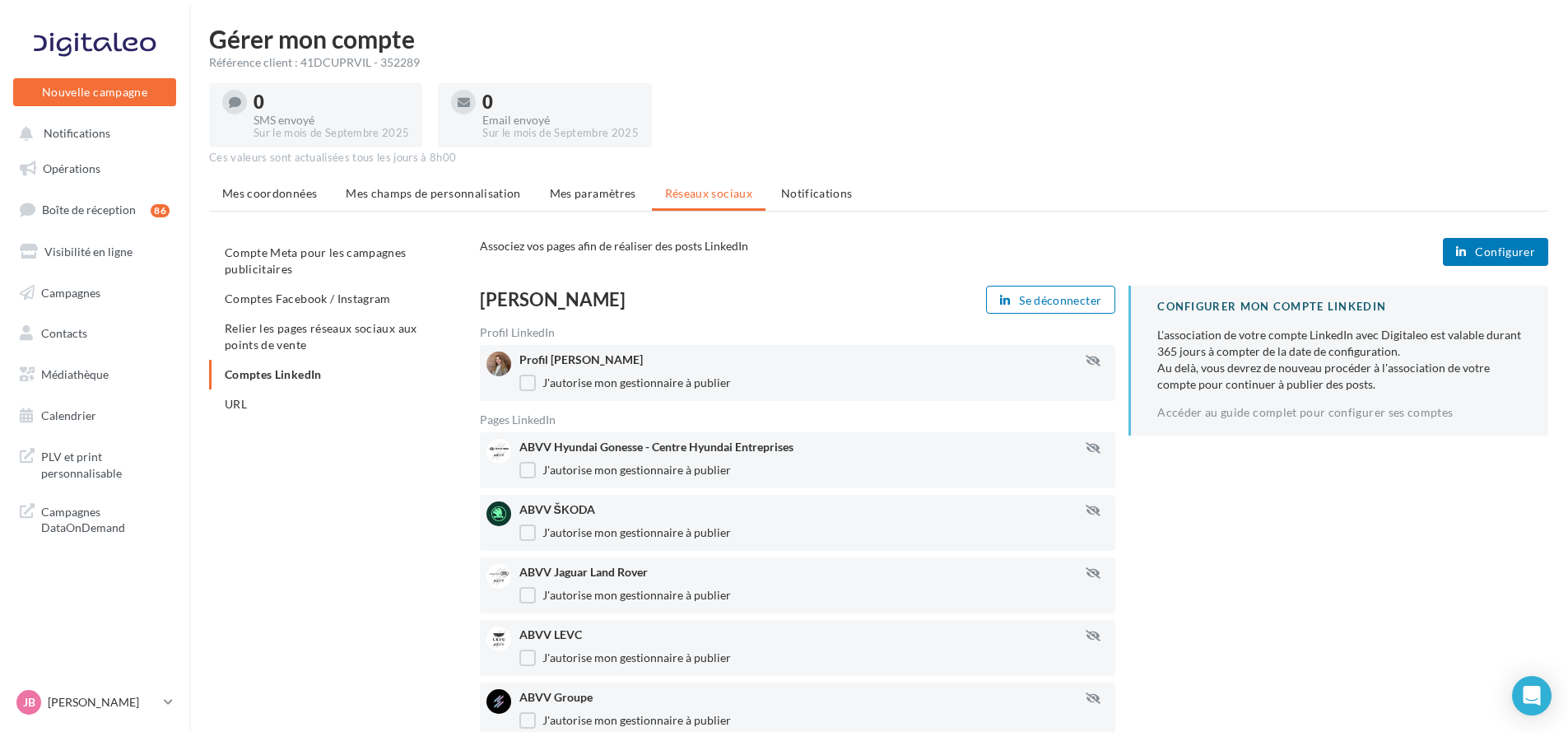
click at [1511, 255] on span "Configurer" at bounding box center [1505, 252] width 60 height 13
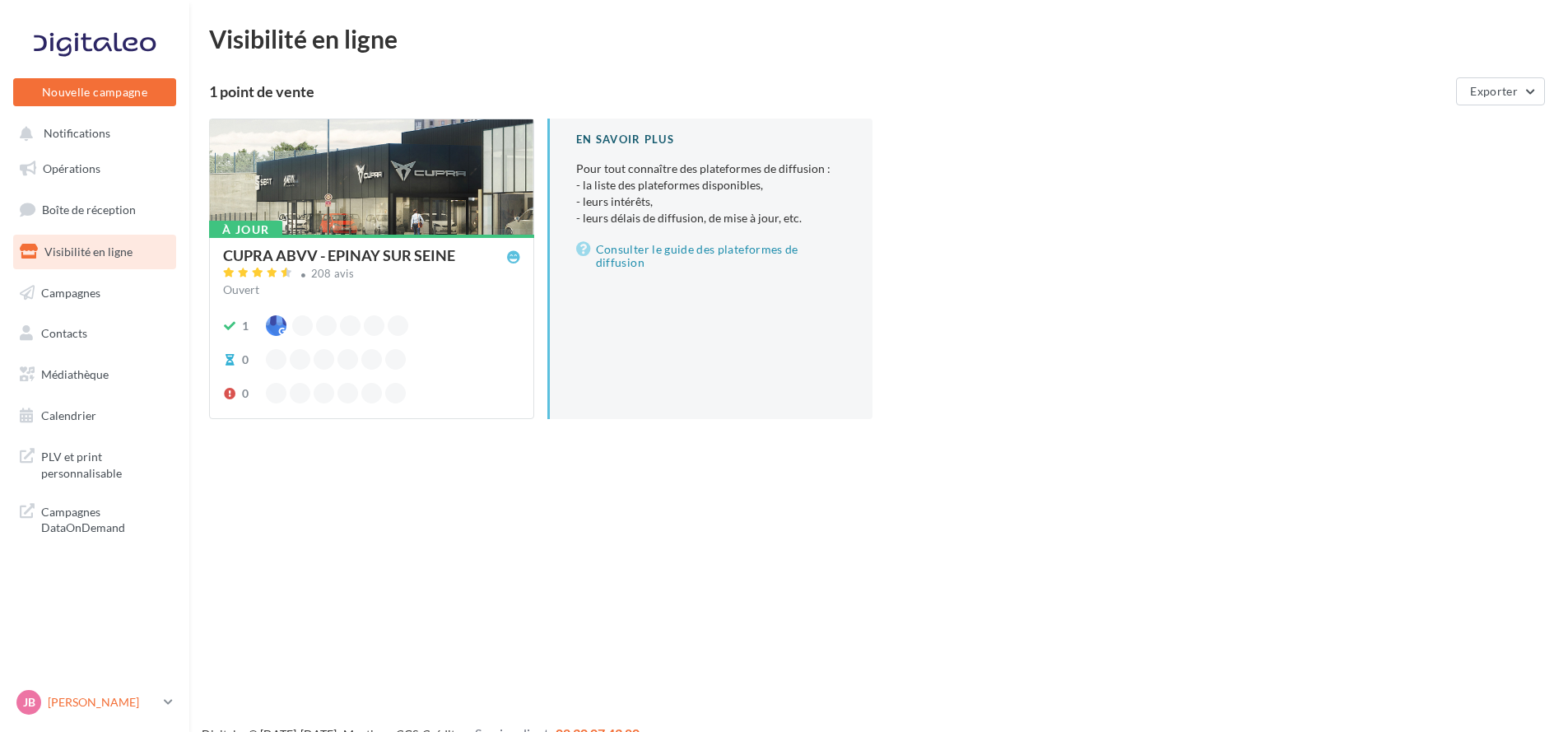
click at [160, 705] on link "[PERSON_NAME] cupra_epinaysurseine" at bounding box center [94, 702] width 163 height 32
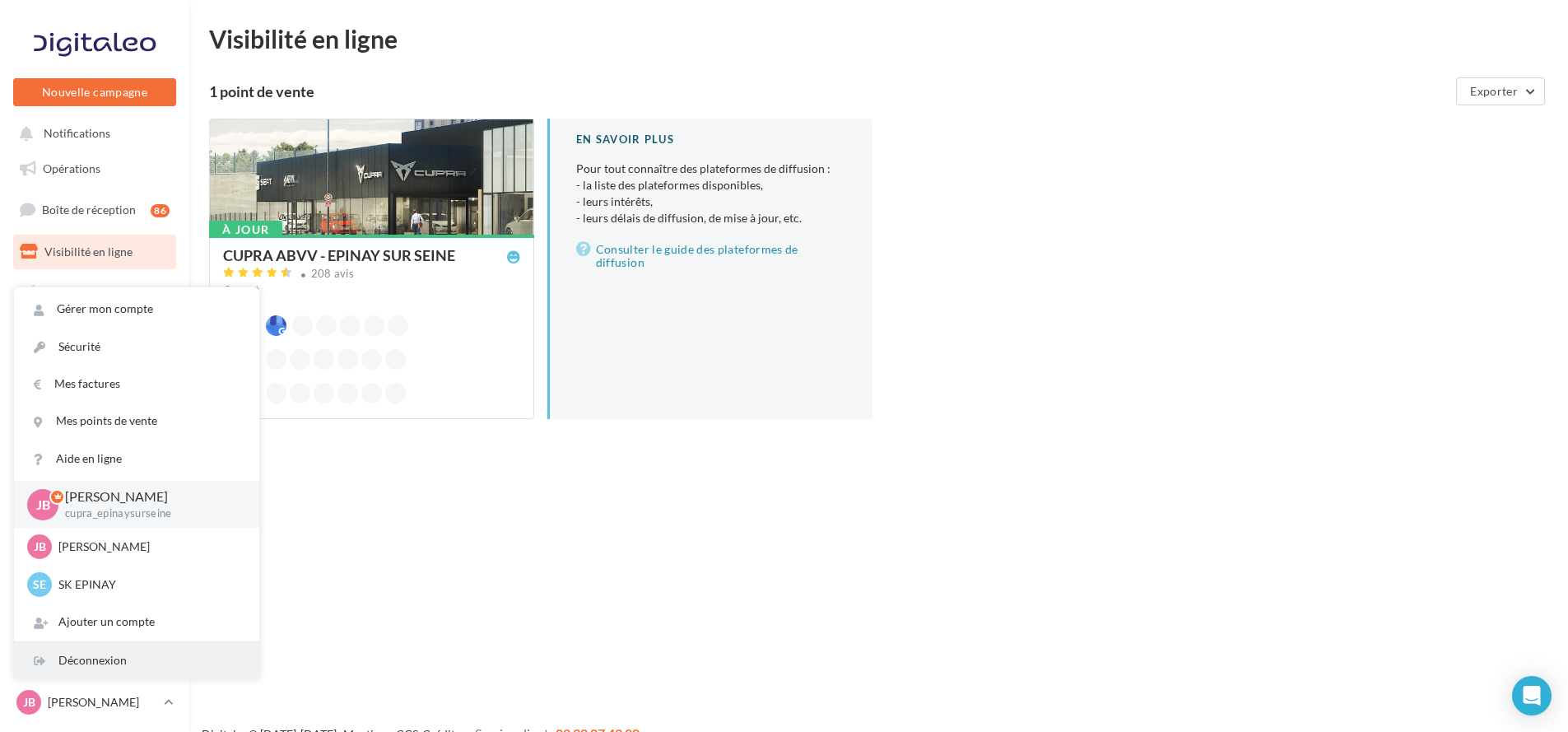
click at [196, 657] on div "Déconnexion" at bounding box center [136, 660] width 245 height 37
